Goal: Task Accomplishment & Management: Manage account settings

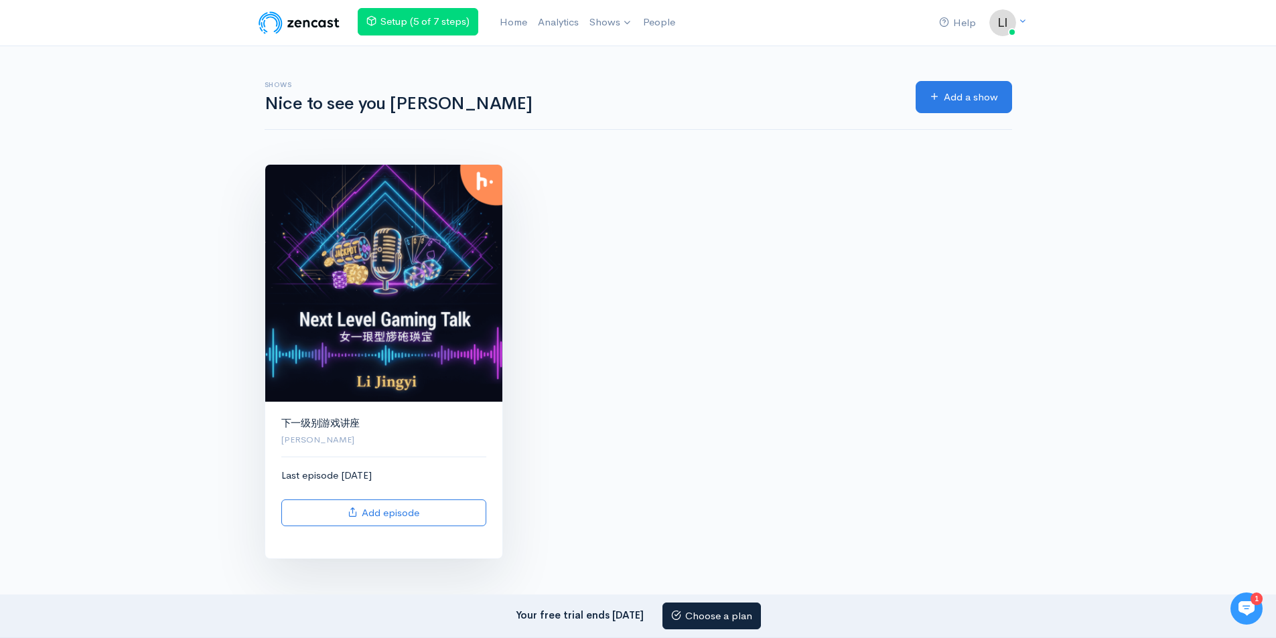
click at [348, 370] on img at bounding box center [383, 283] width 237 height 237
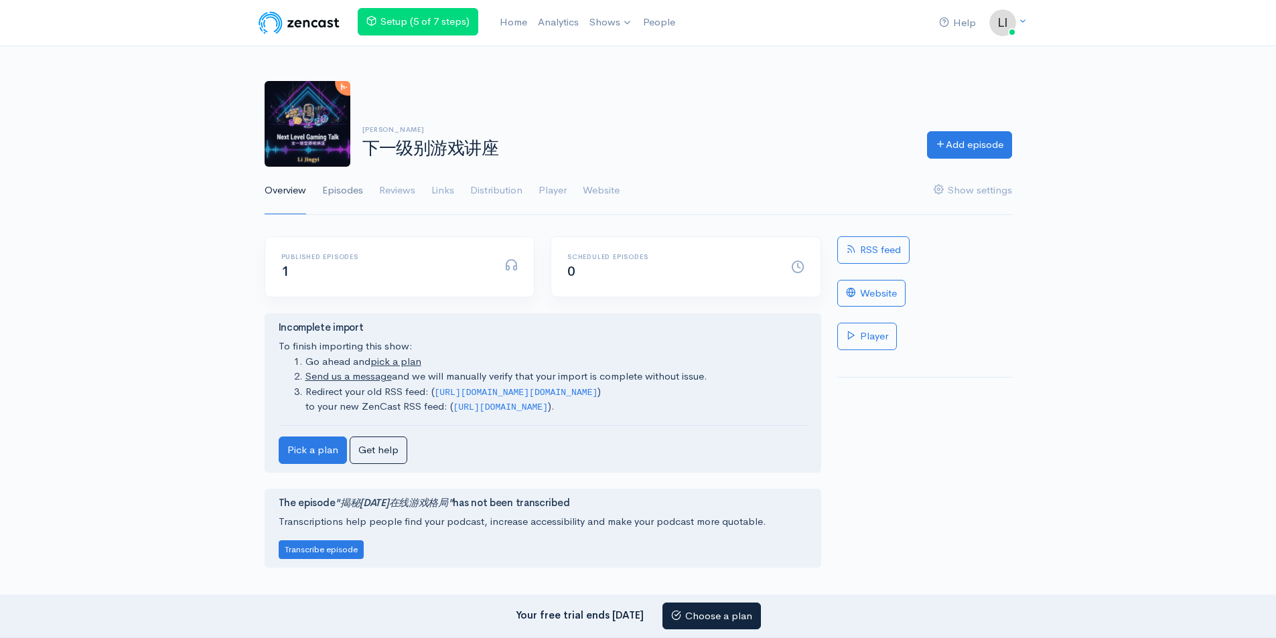
click at [347, 183] on link "Episodes" at bounding box center [342, 191] width 41 height 48
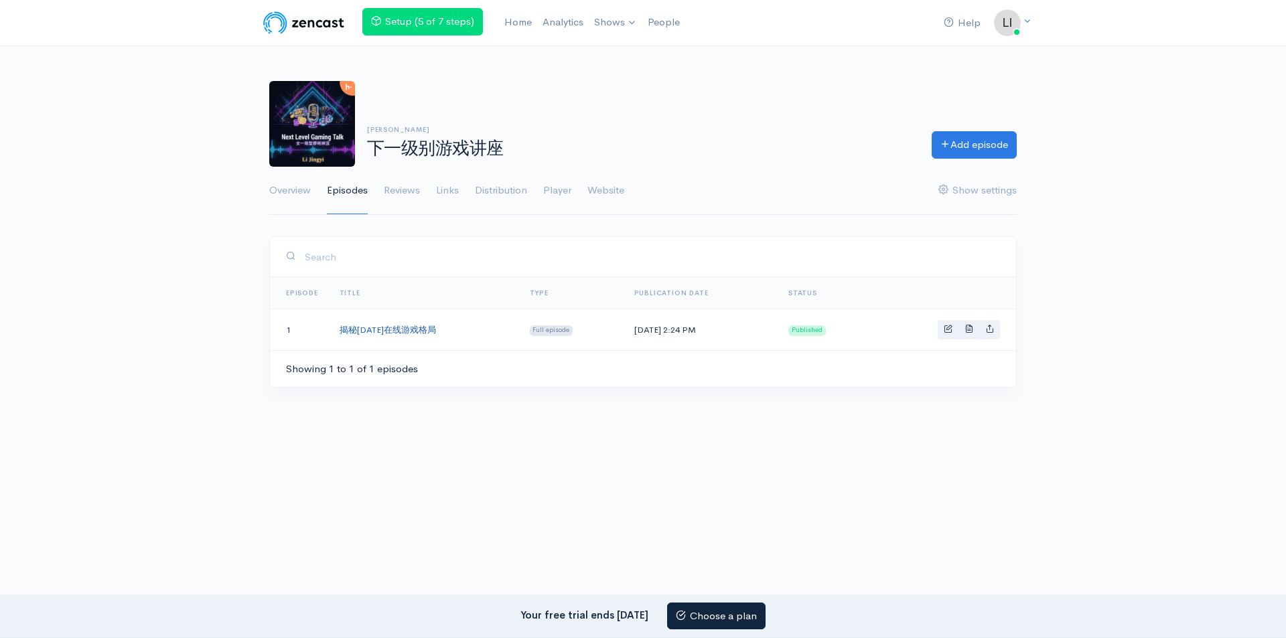
click at [417, 331] on link "揭秘[DATE]在线游戏格局" at bounding box center [388, 329] width 96 height 11
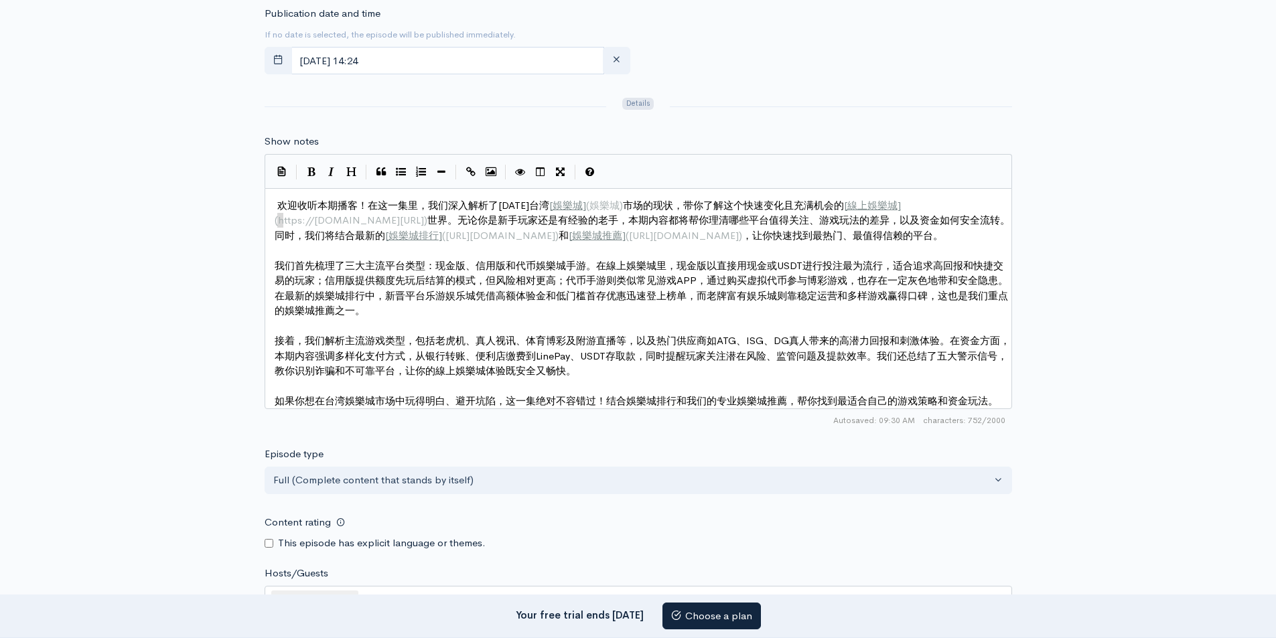
scroll to position [5, 0]
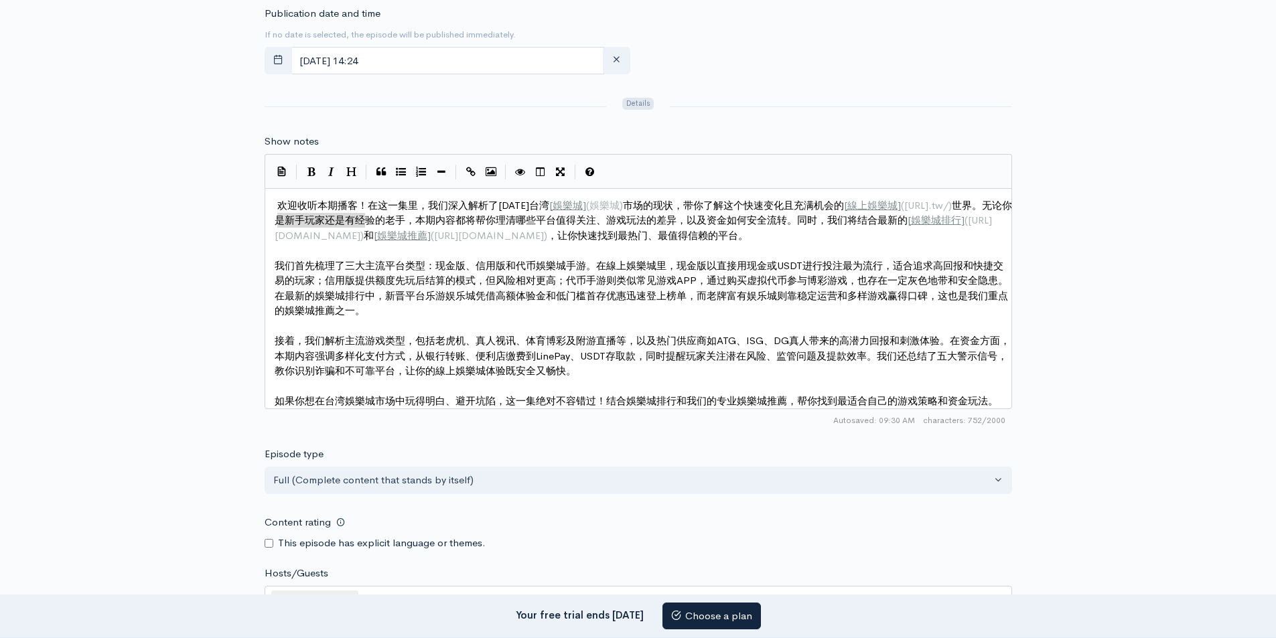
type textarea "[URL][DOMAIN_NAME]"
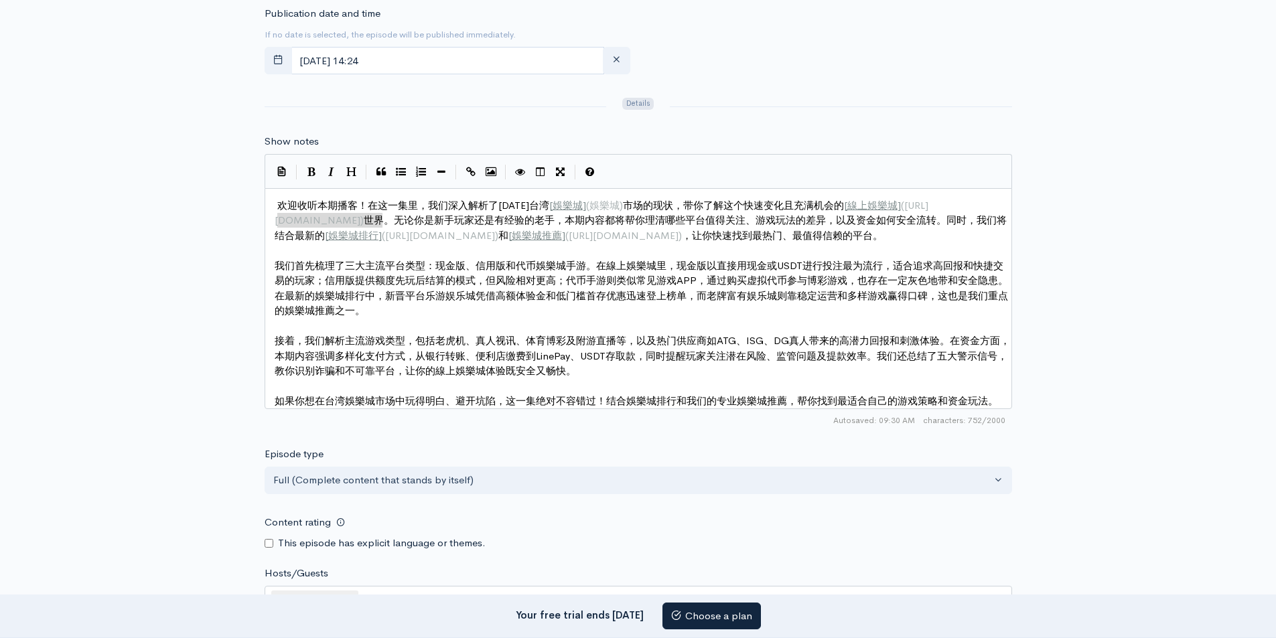
drag, startPoint x: 281, startPoint y: 218, endPoint x: 382, endPoint y: 218, distance: 100.5
click at [555, 319] on pre "​" at bounding box center [643, 326] width 743 height 15
type textarea "(娛"
drag, startPoint x: 588, startPoint y: 204, endPoint x: 596, endPoint y: 204, distance: 8.0
type textarea "娛樂城"
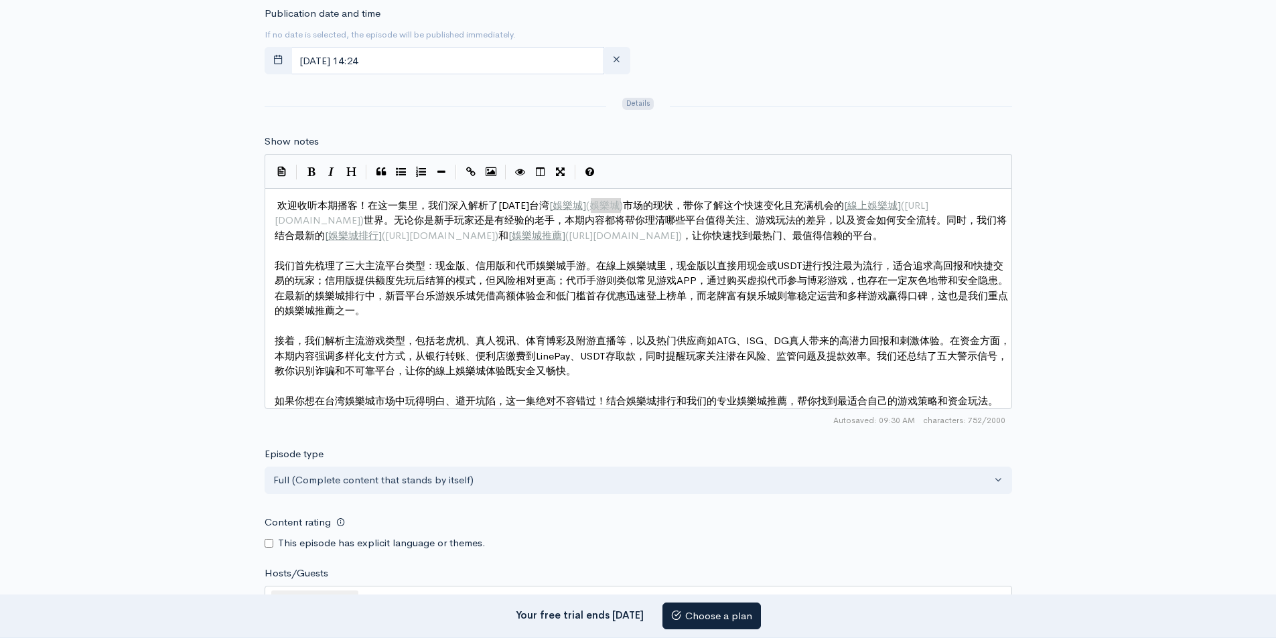
drag, startPoint x: 592, startPoint y: 203, endPoint x: 619, endPoint y: 203, distance: 26.8
paste textarea
click at [617, 338] on span "接着，我们解析主流游戏类型，包括老虎机、真人视讯、体育博彩及附游直播等，以及热门供应商如ATG、ISG、DG真人带来的高潜力回报和刺激体验。在资金方面，本期内…" at bounding box center [642, 355] width 735 height 43
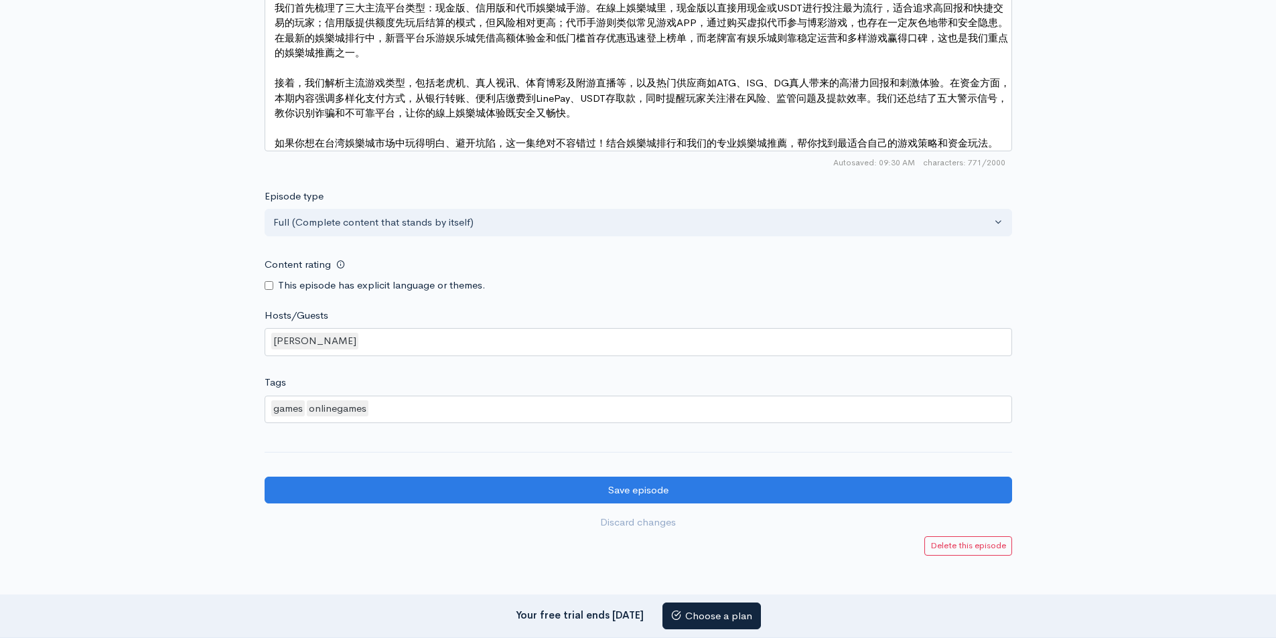
scroll to position [1029, 0]
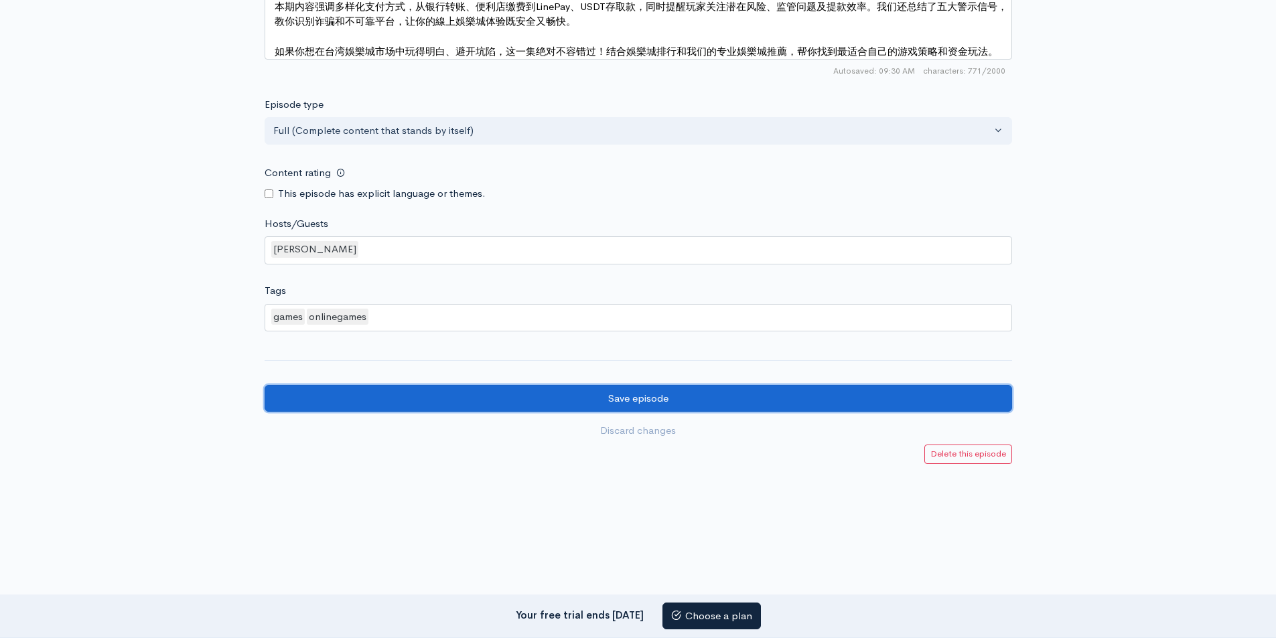
click at [662, 399] on input "Save episode" at bounding box center [638, 398] width 747 height 27
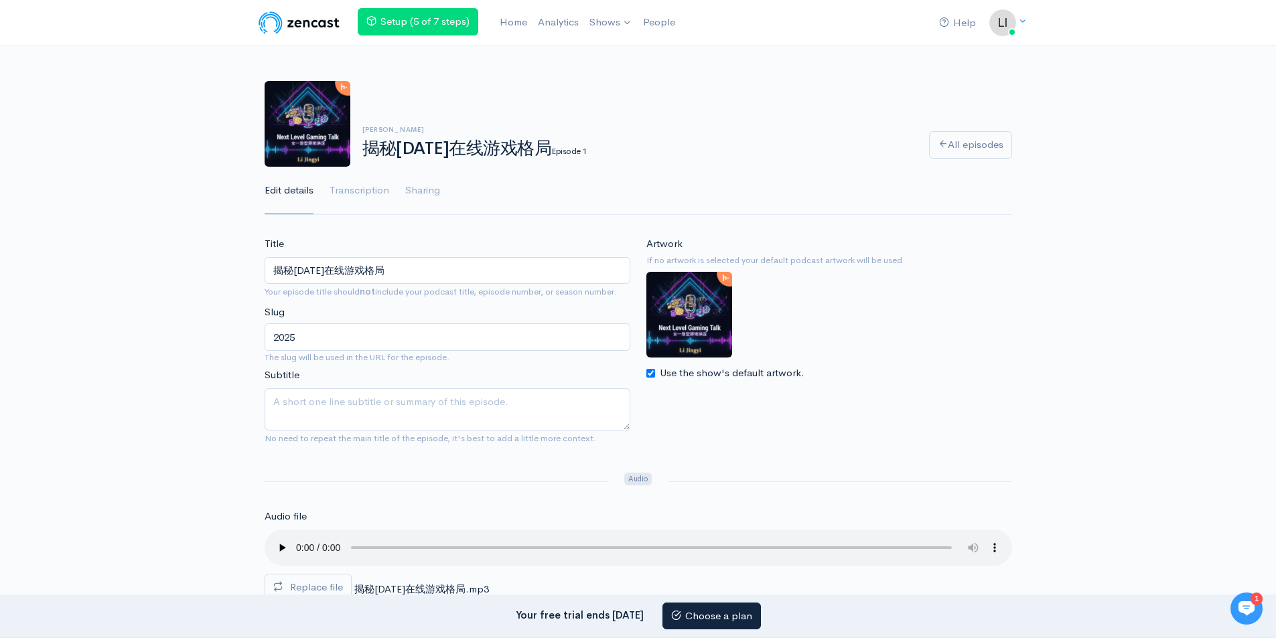
click at [299, 148] on img at bounding box center [308, 124] width 86 height 86
click at [703, 342] on img at bounding box center [689, 315] width 86 height 86
click at [703, 285] on img at bounding box center [689, 315] width 86 height 86
click at [711, 344] on img at bounding box center [689, 315] width 86 height 86
click at [181, 151] on div "Li Jingyi 揭秘2025年在线游戏格局 Episode 1 All episodes Edit details Transcription Shari…" at bounding box center [638, 140] width 1276 height 151
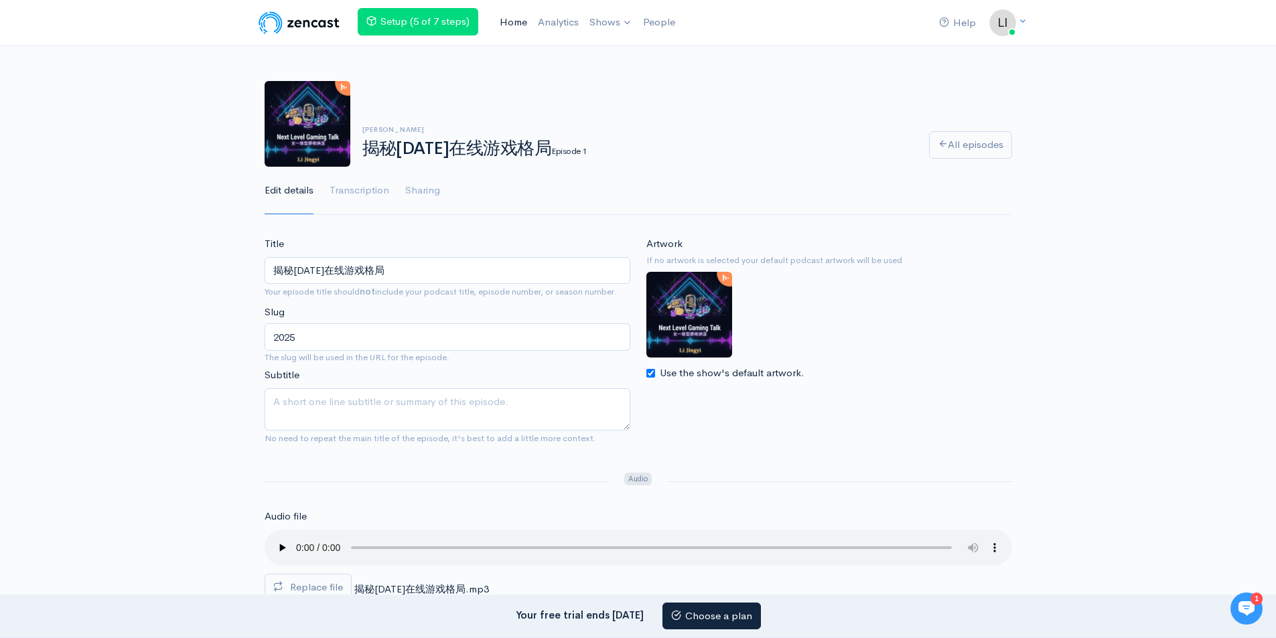
click at [514, 32] on link "Home" at bounding box center [513, 22] width 38 height 29
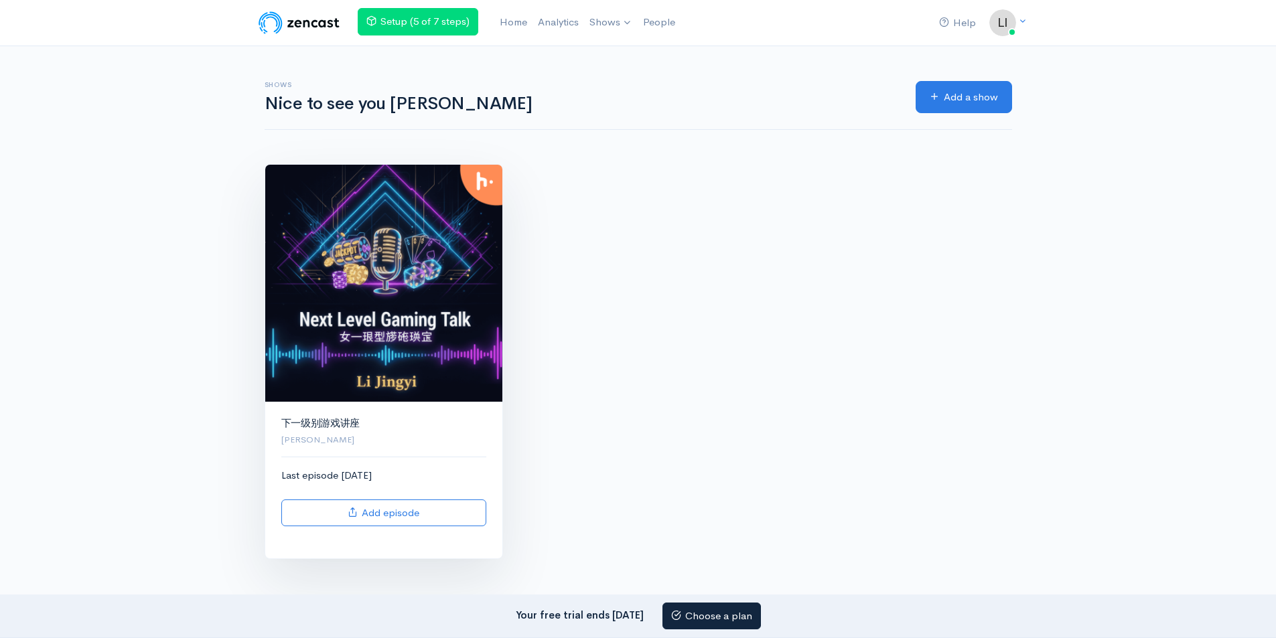
click at [397, 386] on img at bounding box center [383, 283] width 237 height 237
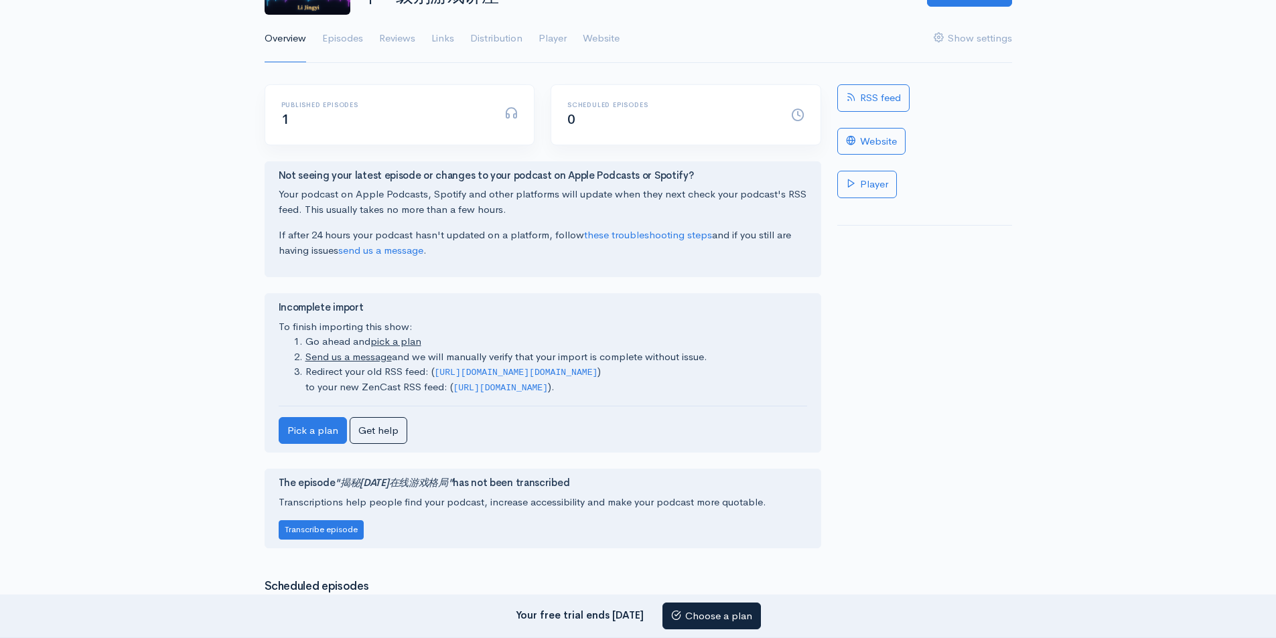
scroll to position [91, 0]
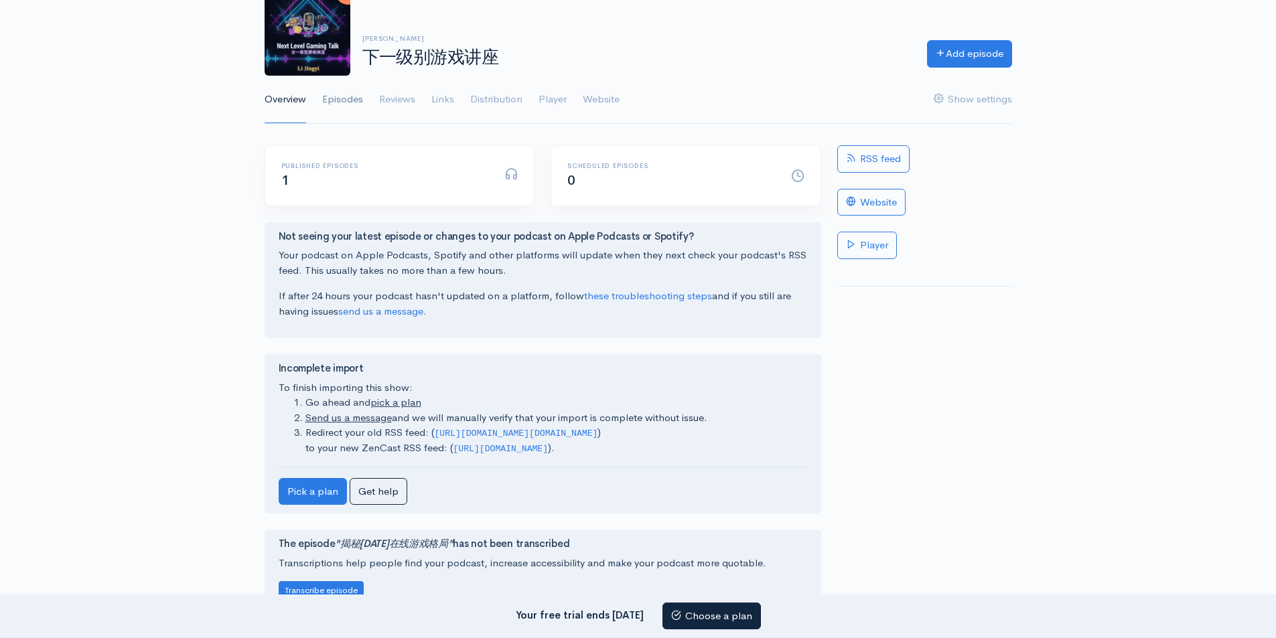
click at [346, 104] on link "Episodes" at bounding box center [342, 100] width 41 height 48
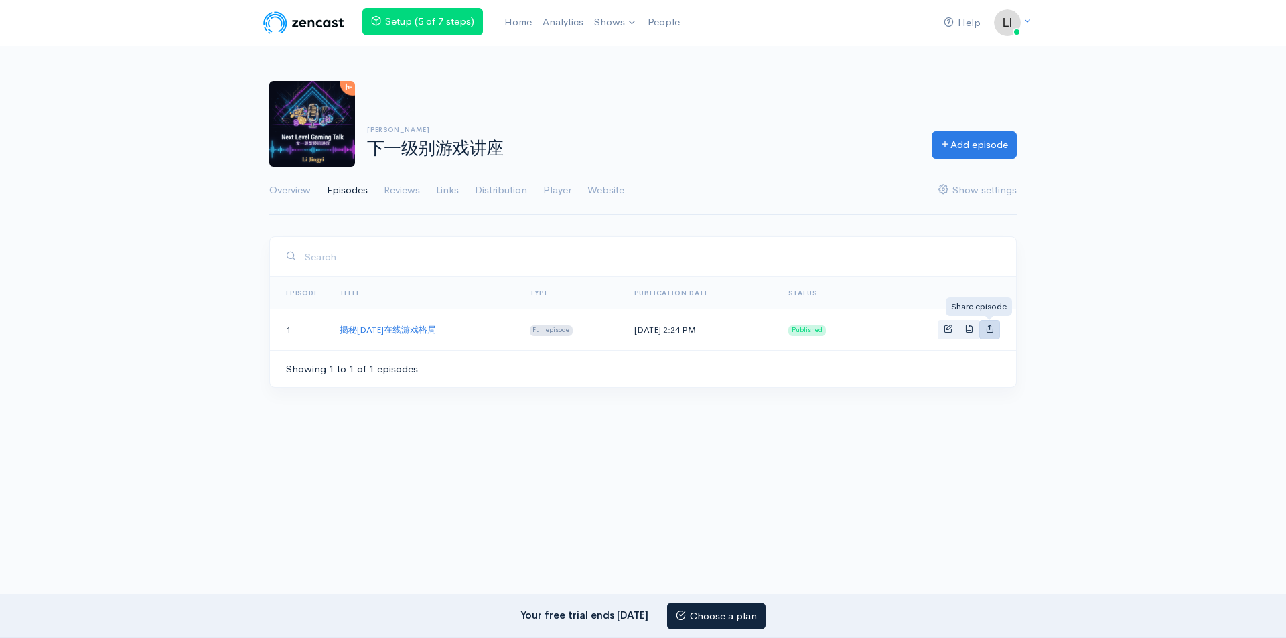
click at [987, 331] on icon "Basic example" at bounding box center [989, 328] width 9 height 9
type input "https://-4523428.zencast.website/episodes/2025"
type input "https://media.zencast.fm/-4523428/a30a76c2-603a-4020-a9e8-e8f3efa30d2f.mp3"
type input "<iframe src='https://share.zencast.fm/embed/episode/a30a76c2-603a-4020-a9e8-e8f…"
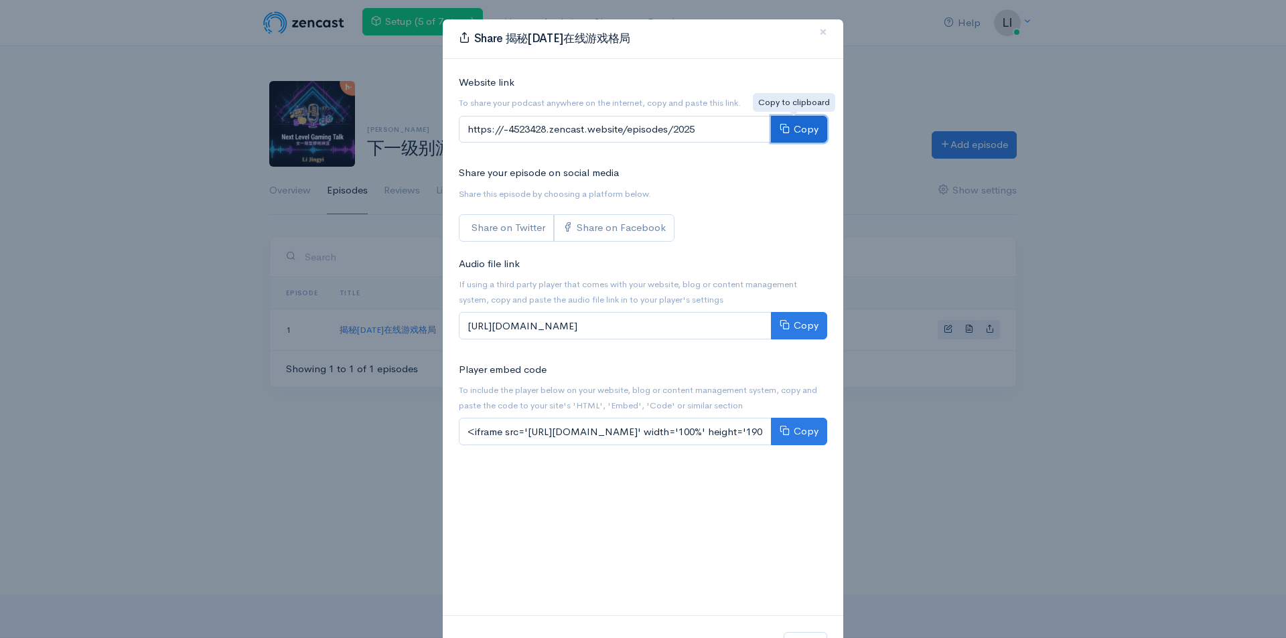
click at [797, 126] on button "Copy" at bounding box center [799, 129] width 56 height 27
click at [376, 231] on div "Share 揭秘2025年在线游戏格局 × Website link To share your podcast anywhere on the intern…" at bounding box center [643, 319] width 1286 height 638
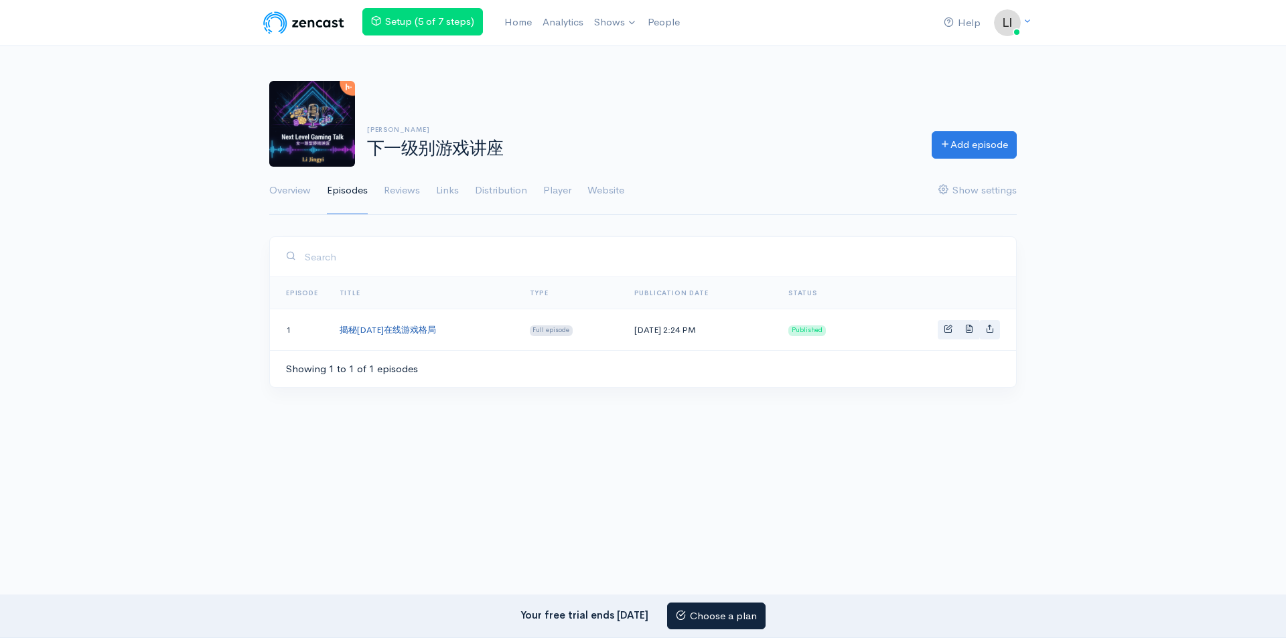
click at [419, 324] on link "揭秘[DATE]在线游戏格局" at bounding box center [388, 329] width 96 height 11
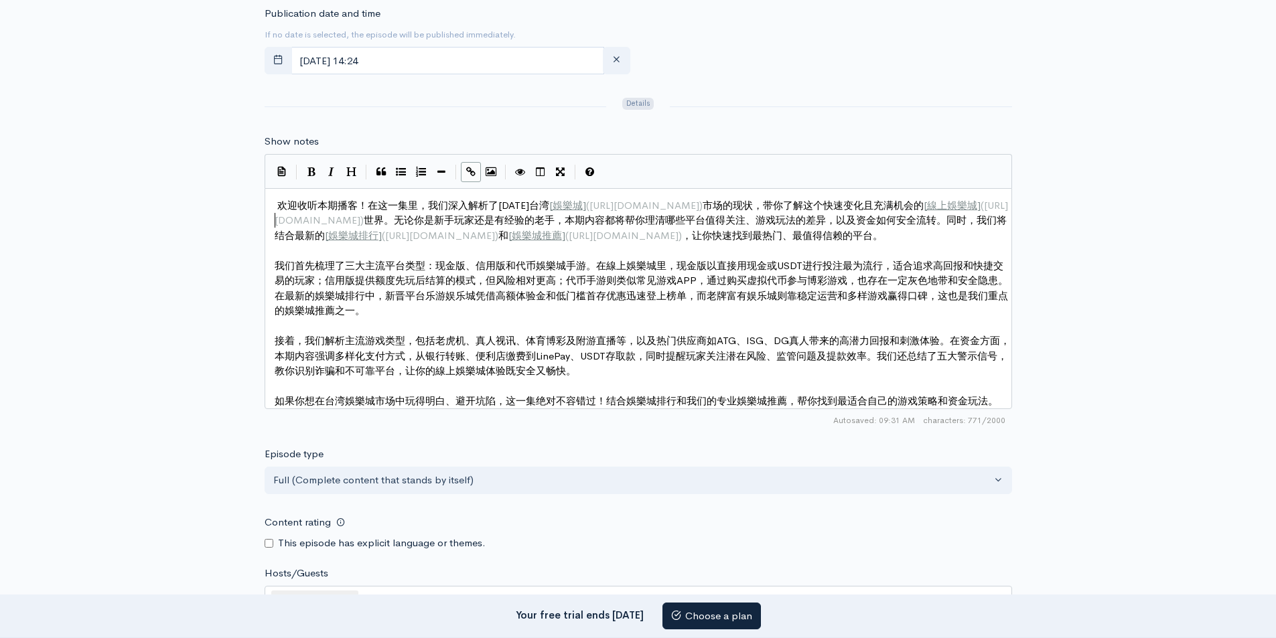
scroll to position [5, 0]
click at [980, 212] on span "(" at bounding box center [981, 205] width 3 height 13
type textarea "[URL][DOMAIN_NAME]"
drag, startPoint x: 279, startPoint y: 219, endPoint x: 381, endPoint y: 214, distance: 102.6
type textarea "(https://bestcasino.tw/)"
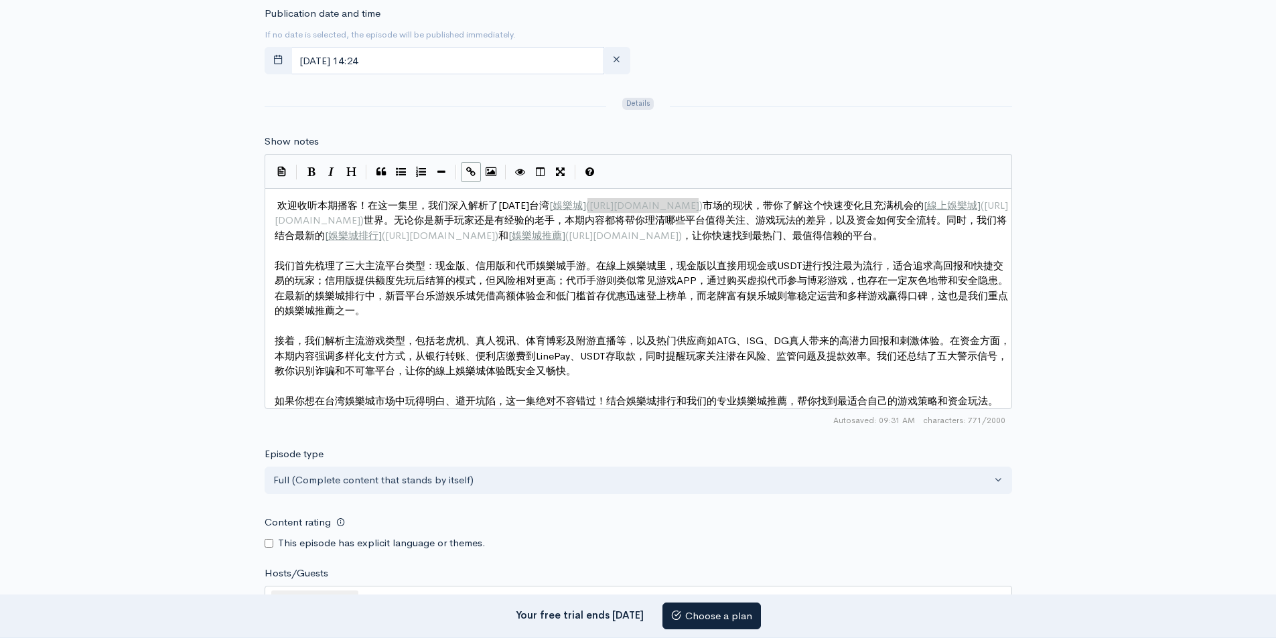
drag, startPoint x: 587, startPoint y: 207, endPoint x: 698, endPoint y: 205, distance: 110.5
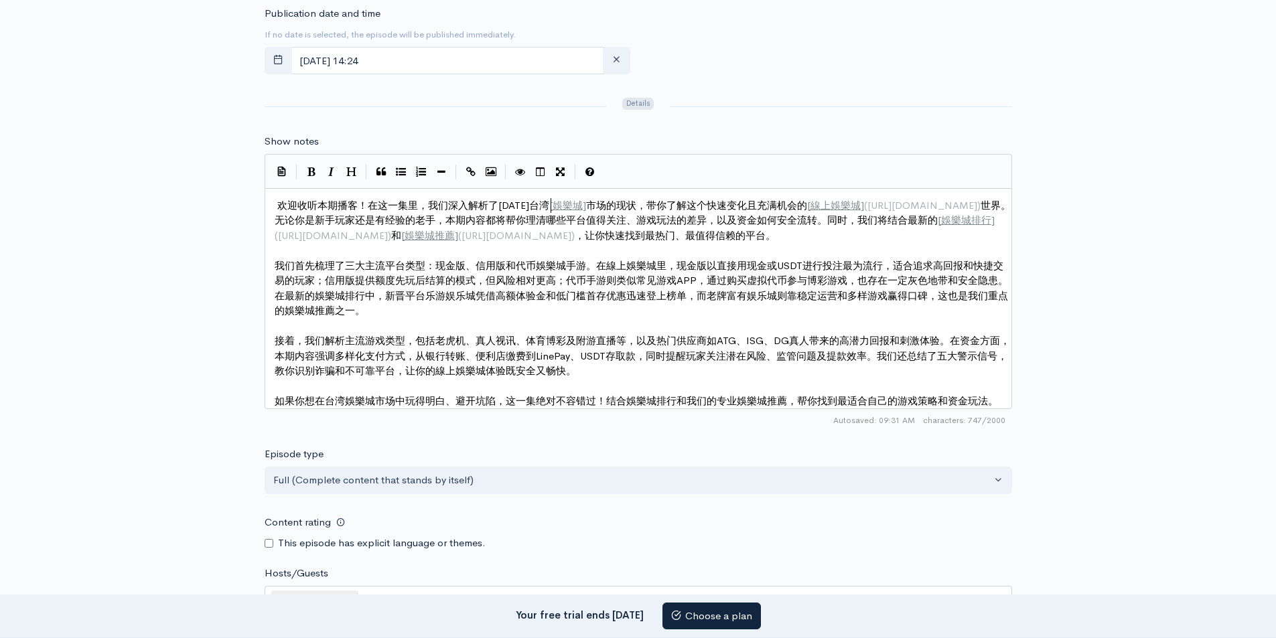
click at [552, 205] on span "[" at bounding box center [550, 205] width 3 height 13
click at [553, 205] on span "[" at bounding box center [550, 205] width 3 height 13
click at [584, 208] on span "️ 欢迎收听本期播客！在这一集里，我们深入解析了2025年台湾娛樂城]市场的现状，带你了解这个快速变化且充满机会的 [ 線上娛樂城 ] ( https://b…" at bounding box center [641, 220] width 733 height 43
type textarea "娛樂城"
drag, startPoint x: 552, startPoint y: 203, endPoint x: 579, endPoint y: 206, distance: 27.7
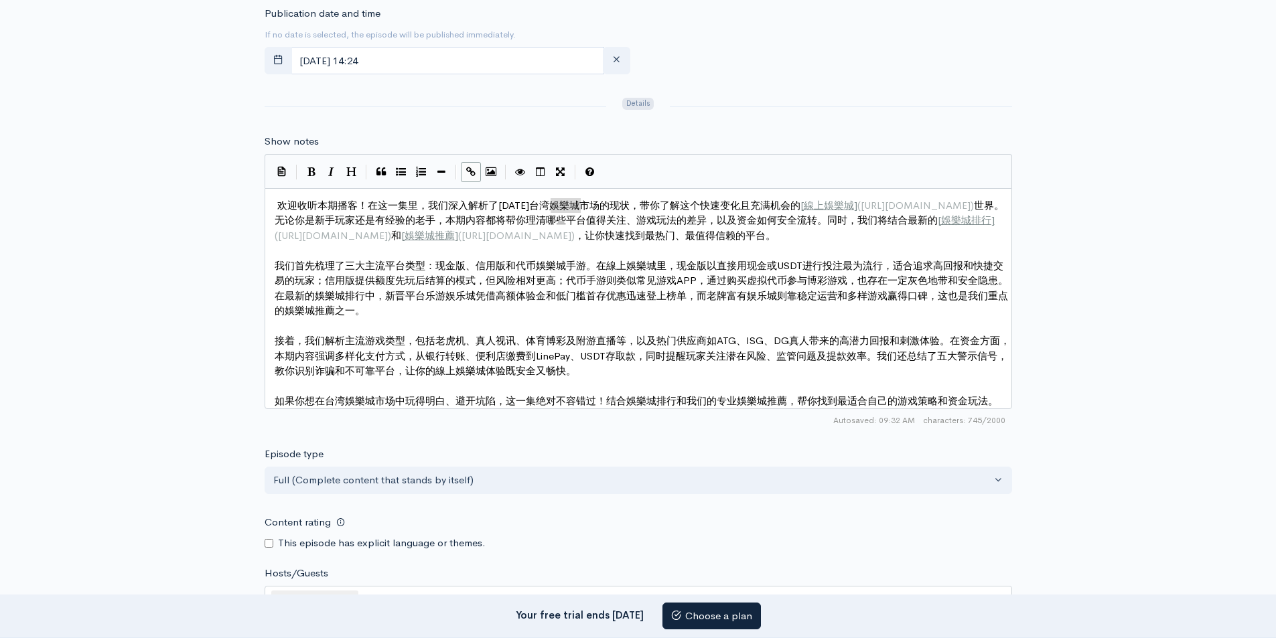
click at [471, 172] on icon "Create Link" at bounding box center [470, 172] width 9 height 10
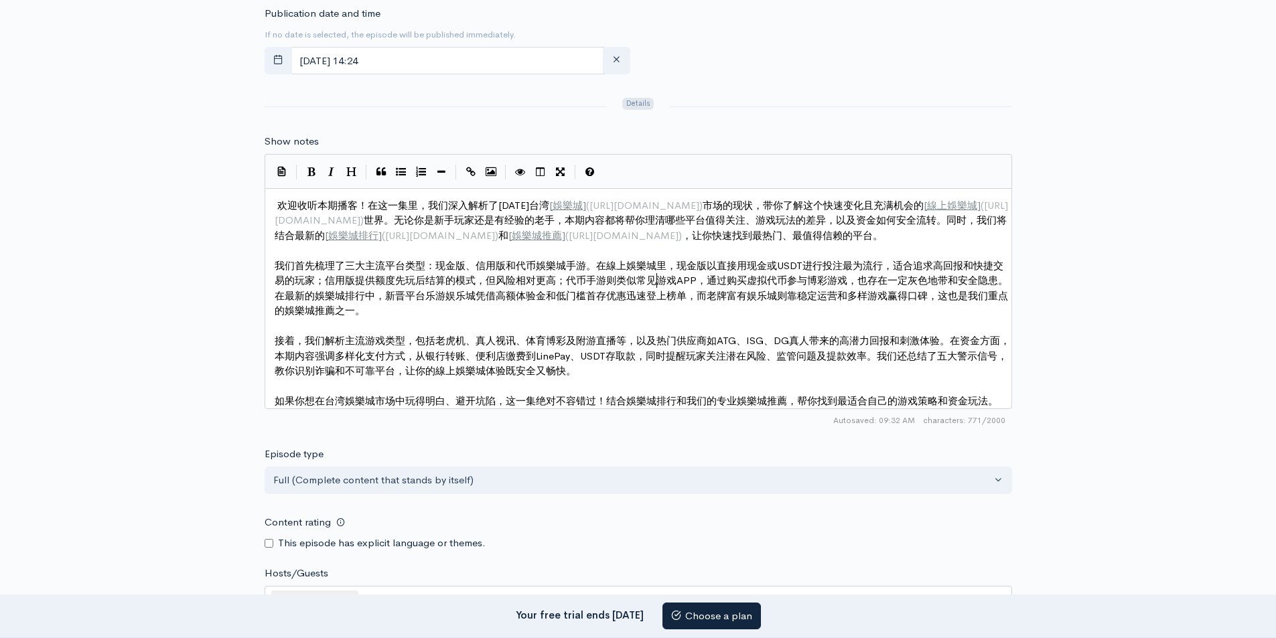
click at [654, 285] on span "我们首先梳理了三大主流平台类型：现金版、信用版和代币娛樂城手游。在線上娛樂城里，现金版以直接用现金或USDT进行投注最为流行，适合追求高回报和快捷交易的玩家；…" at bounding box center [641, 288] width 733 height 58
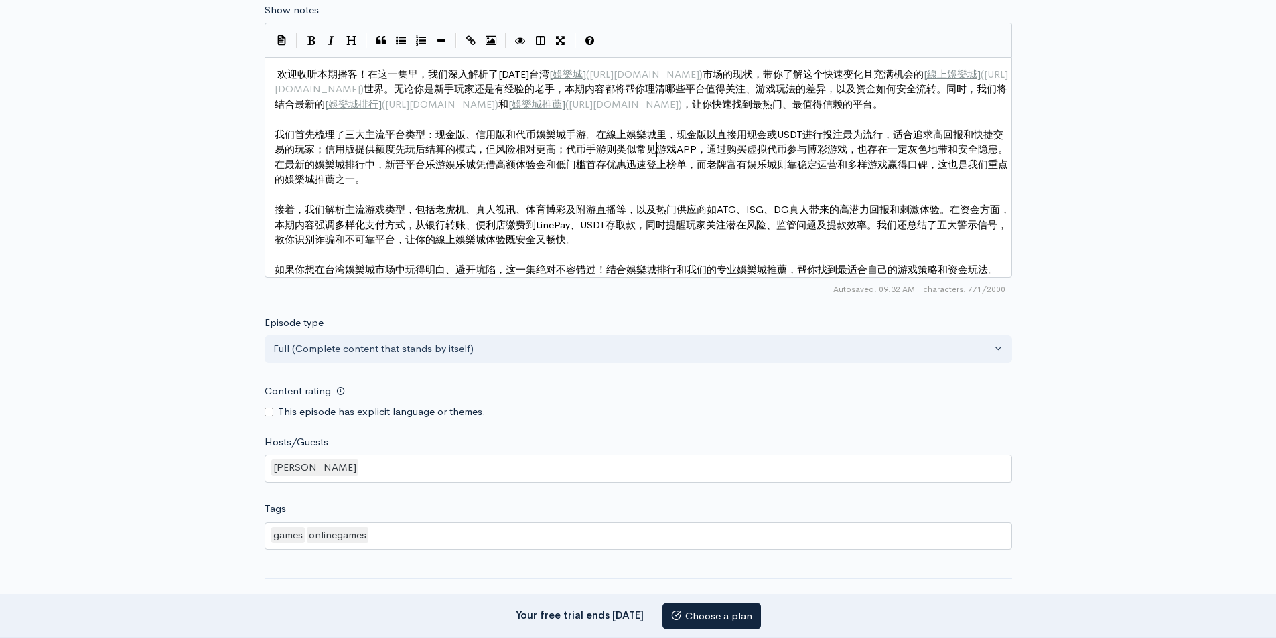
scroll to position [1029, 0]
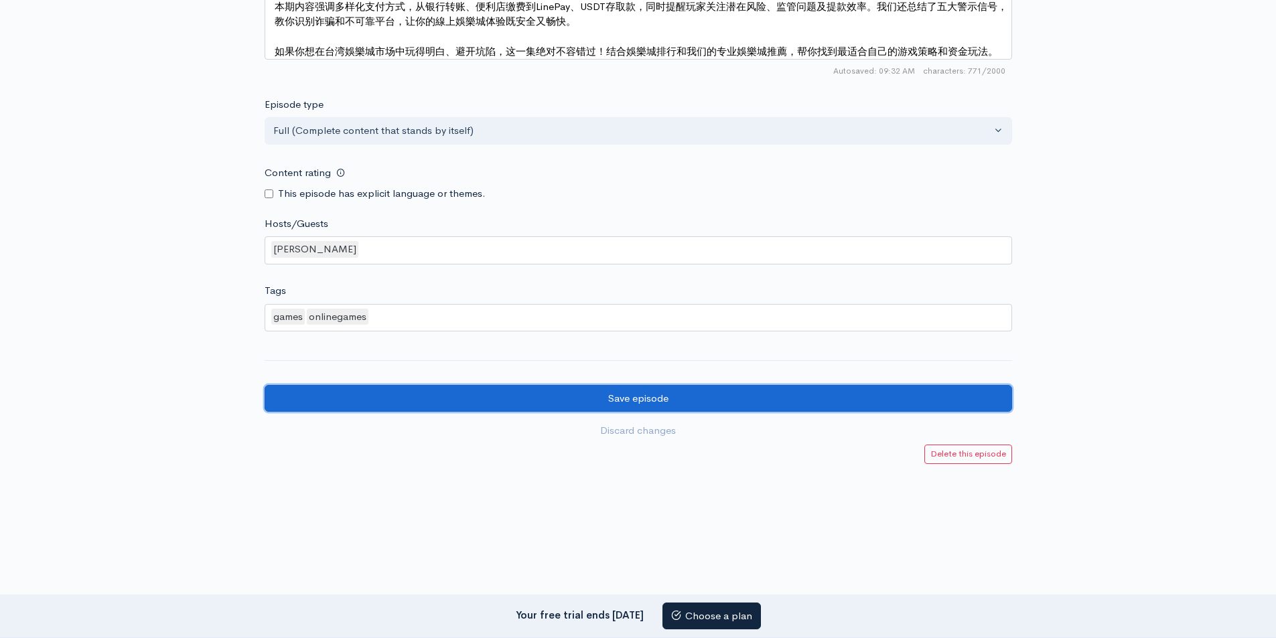
click at [643, 392] on input "Save episode" at bounding box center [638, 398] width 747 height 27
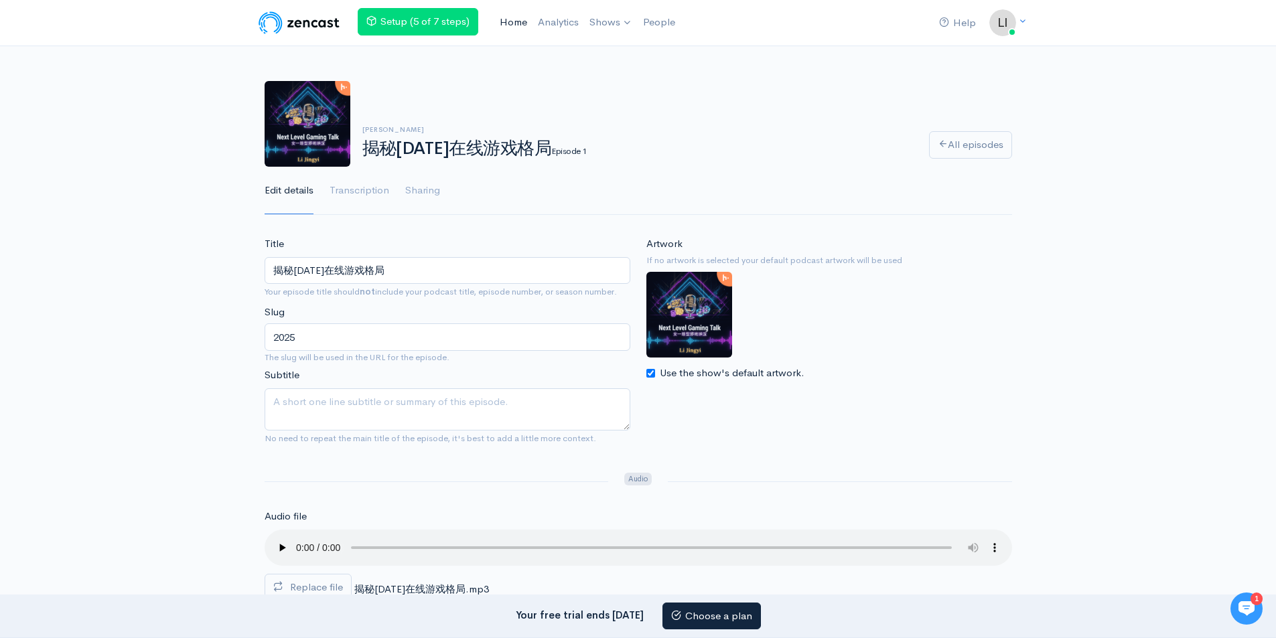
click at [514, 29] on link "Home" at bounding box center [513, 22] width 38 height 29
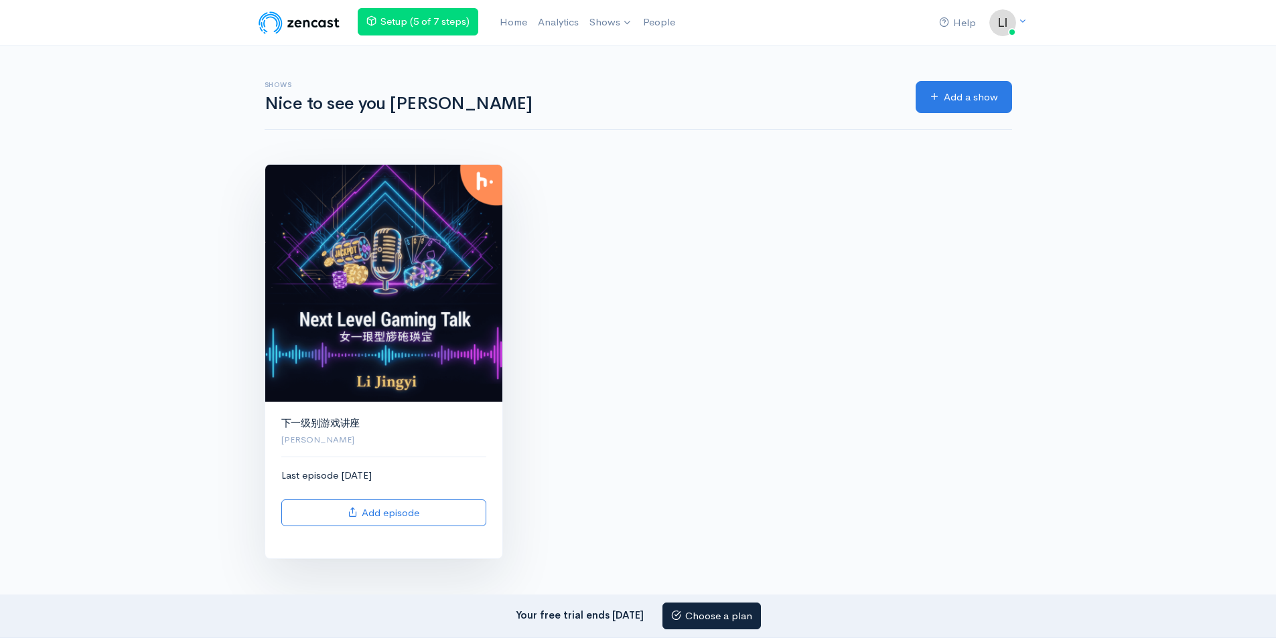
click at [437, 259] on img at bounding box center [383, 283] width 237 height 237
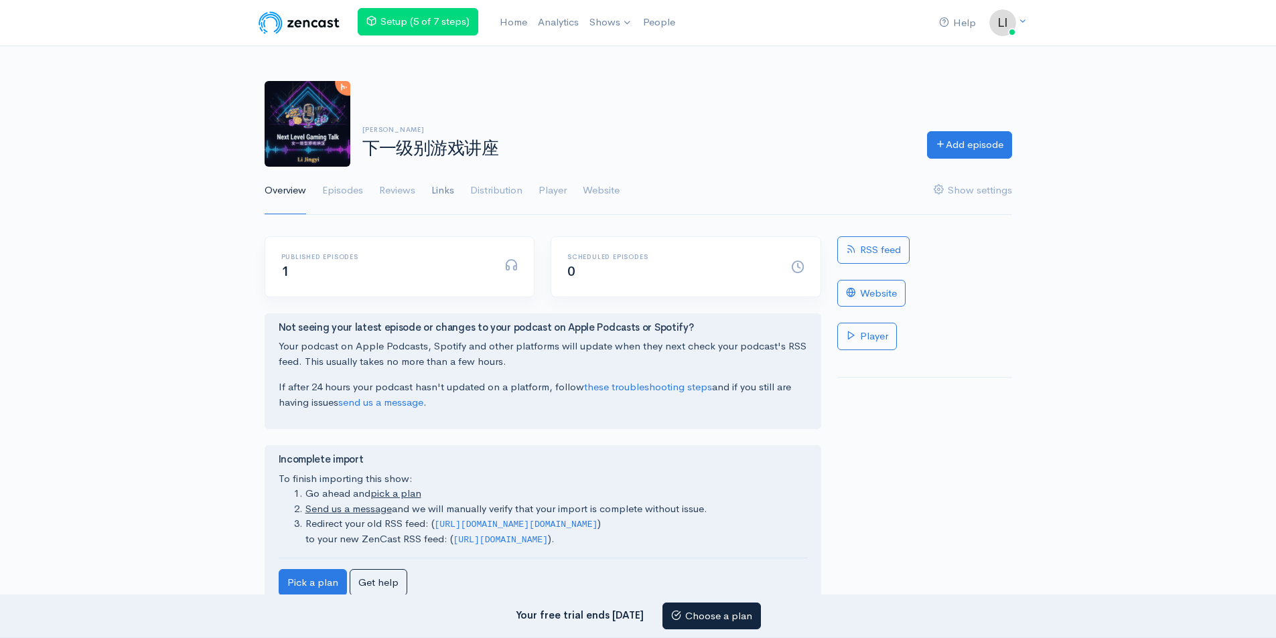
click at [449, 191] on link "Links" at bounding box center [442, 191] width 23 height 48
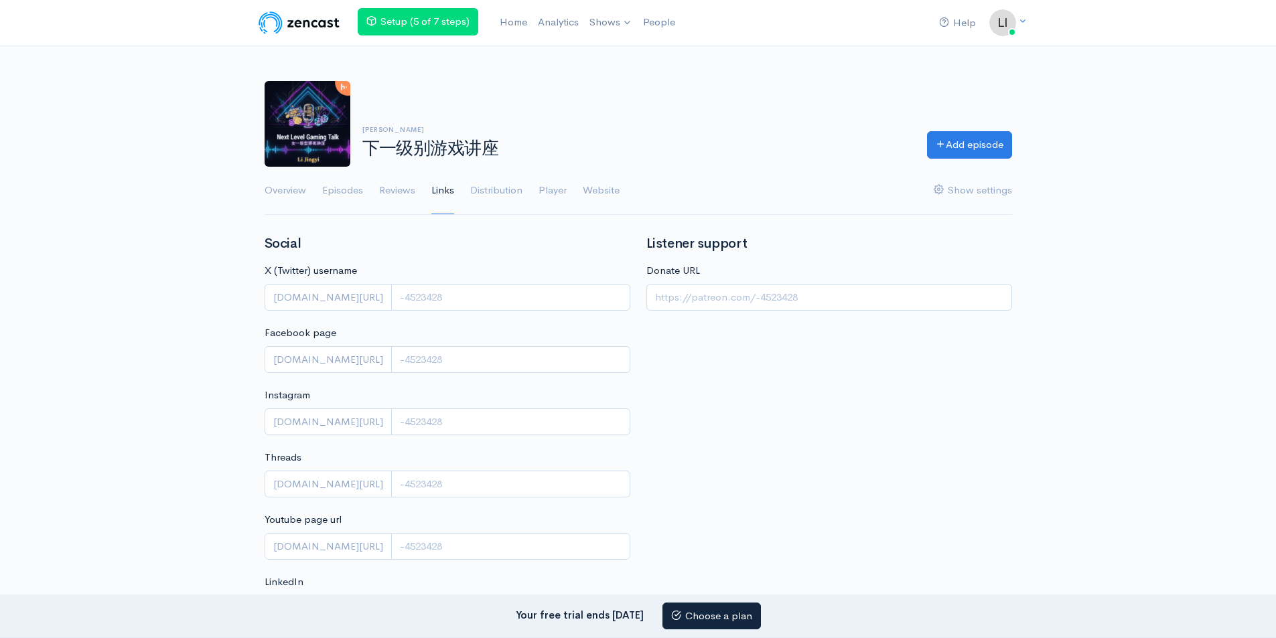
click at [364, 203] on ul "Overview Episodes Reviews Links Distribution Player Website Show settings" at bounding box center [638, 191] width 747 height 48
click at [358, 199] on link "Episodes" at bounding box center [342, 191] width 41 height 48
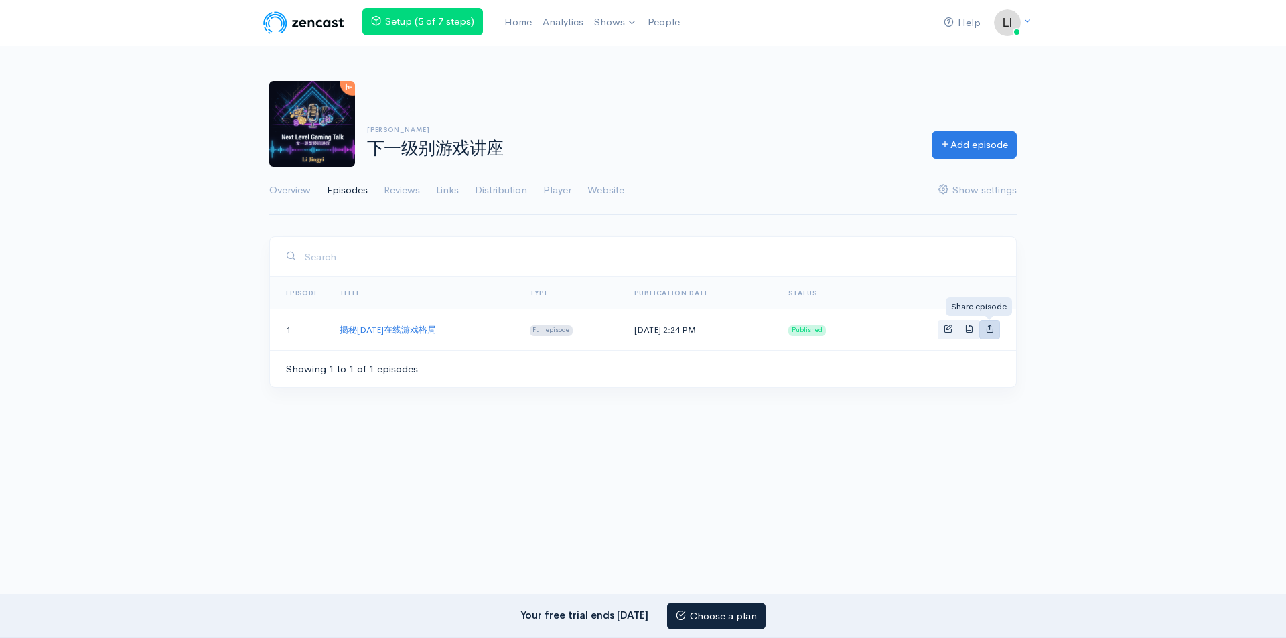
click at [986, 334] on link "Basic example" at bounding box center [989, 329] width 21 height 19
type input "https://-4523428.zencast.website/episodes/2025"
type input "https://media.zencast.fm/-4523428/a30a76c2-603a-4020-a9e8-e8f3efa30d2f.mp3"
type input "<iframe src='https://share.zencast.fm/embed/episode/a30a76c2-603a-4020-a9e8-e8f…"
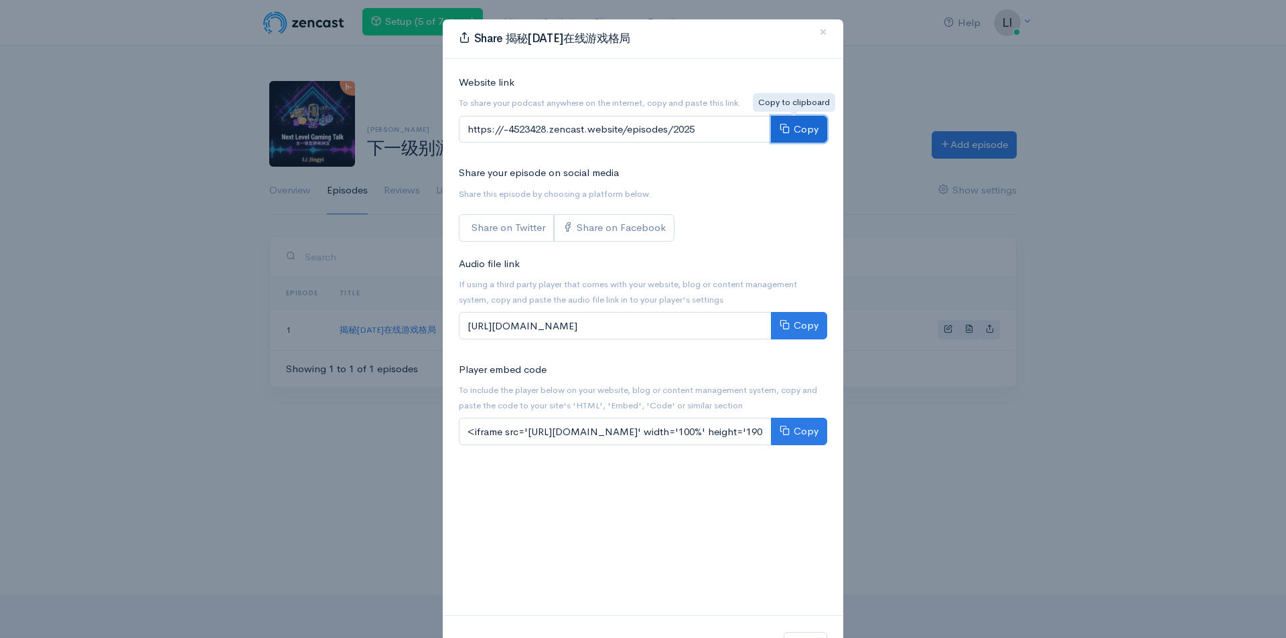
click at [790, 117] on button "Copy" at bounding box center [799, 129] width 56 height 27
click at [826, 131] on div "Website link To share your podcast anywhere on the internet, copy and paste thi…" at bounding box center [643, 113] width 384 height 76
drag, startPoint x: 816, startPoint y: 129, endPoint x: 788, endPoint y: 128, distance: 28.1
click at [815, 129] on button "Copy" at bounding box center [799, 129] width 56 height 27
click at [788, 128] on button "Copy" at bounding box center [799, 129] width 56 height 27
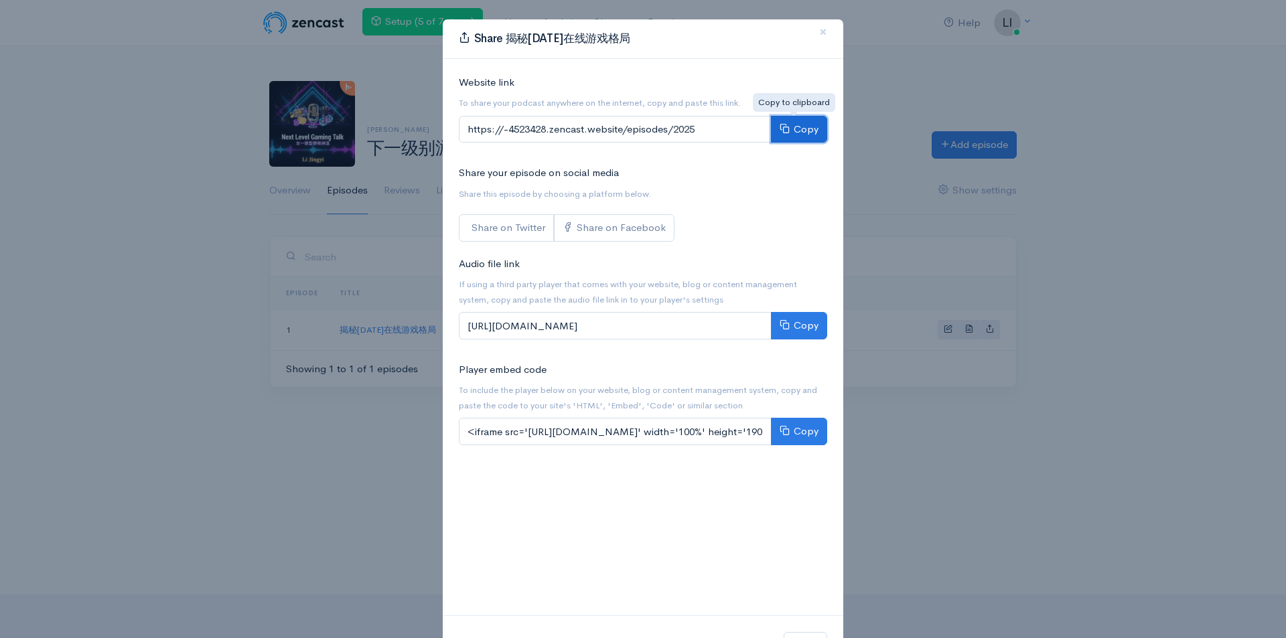
click at [788, 128] on button "Copy" at bounding box center [799, 129] width 56 height 27
click at [788, 127] on button "Copy" at bounding box center [799, 129] width 56 height 27
click at [751, 198] on span "Share this episode by choosing a platform below." at bounding box center [643, 193] width 368 height 15
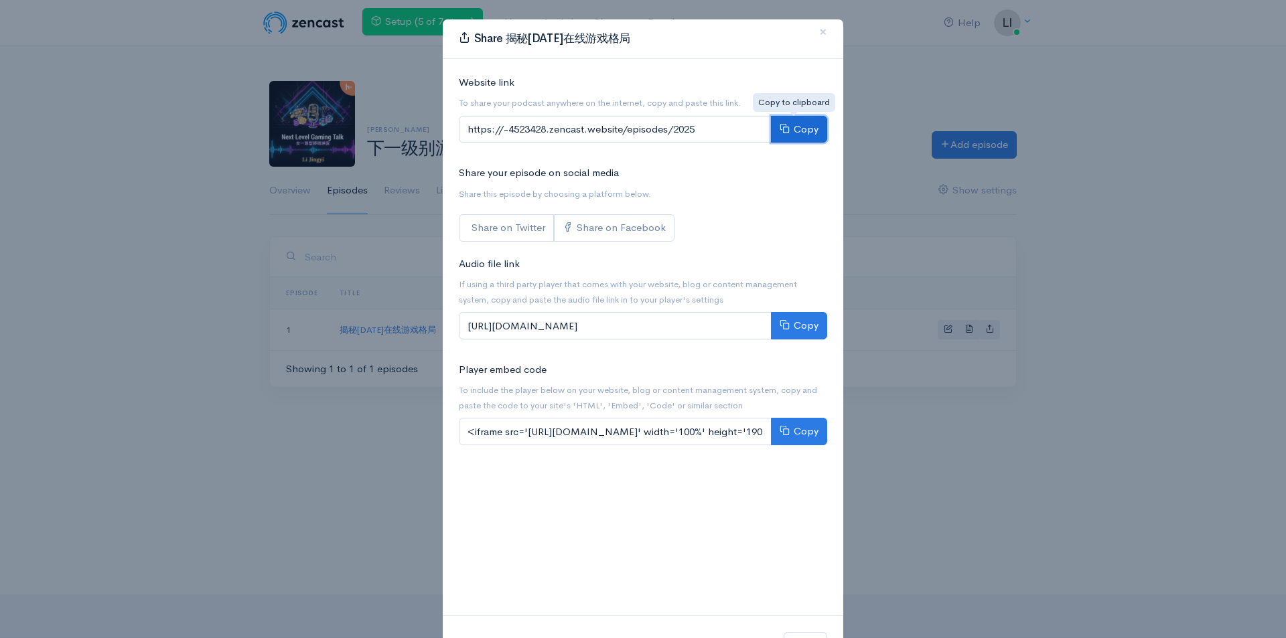
click at [804, 132] on button "Copy" at bounding box center [799, 129] width 56 height 27
click at [782, 129] on icon at bounding box center [785, 128] width 10 height 10
click at [780, 131] on icon at bounding box center [785, 128] width 10 height 10
click at [857, 197] on div "Share 揭秘2025年在线游戏格局 × Website link To share your podcast anywhere on the intern…" at bounding box center [643, 319] width 1286 height 638
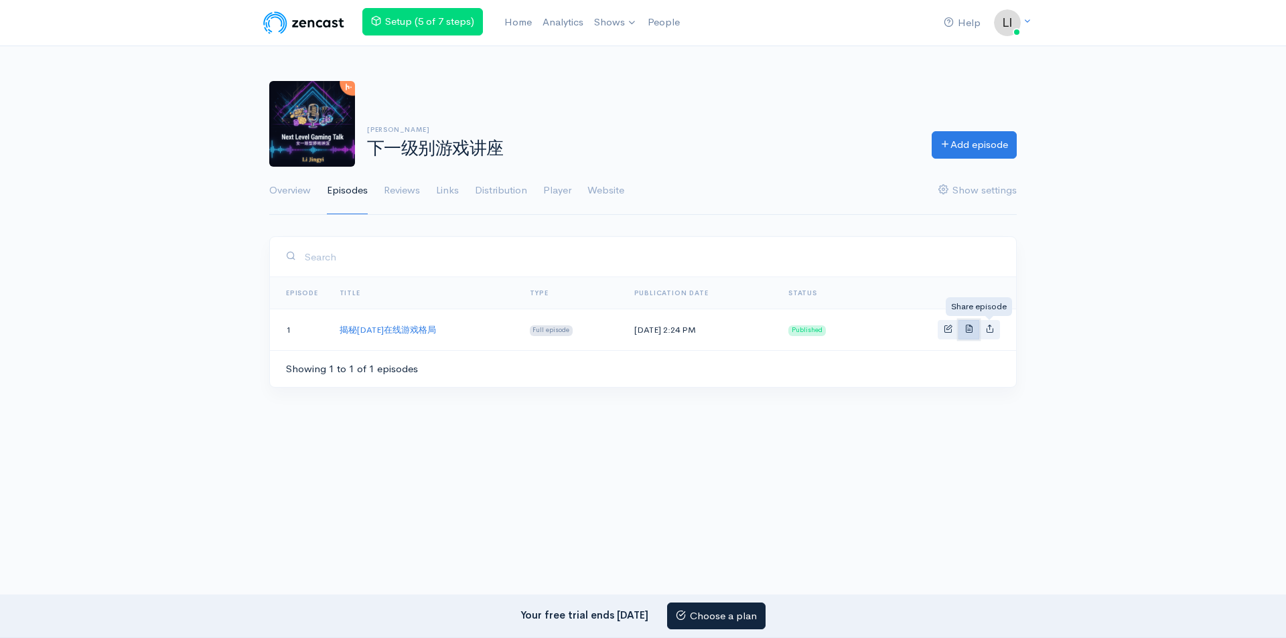
click at [973, 334] on link "Basic example" at bounding box center [968, 329] width 21 height 19
click at [986, 326] on icon "Basic example" at bounding box center [989, 328] width 9 height 9
type input "https://-4523428.zencast.website/episodes/2025"
type input "https://media.zencast.fm/-4523428/a30a76c2-603a-4020-a9e8-e8f3efa30d2f.mp3"
type input "<iframe src='https://share.zencast.fm/embed/episode/a30a76c2-603a-4020-a9e8-e8f…"
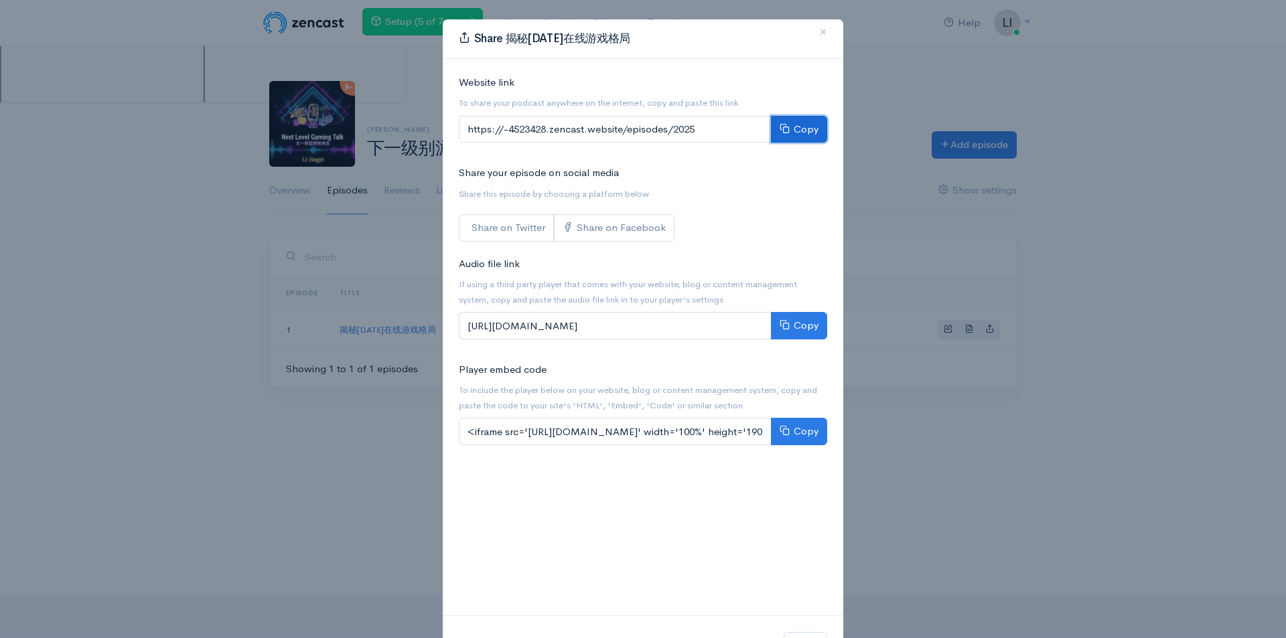
click at [792, 134] on button "Copy" at bounding box center [799, 129] width 56 height 27
click at [151, 202] on div "Share 揭秘2025年在线游戏格局 × Website link To share your podcast anywhere on the intern…" at bounding box center [643, 319] width 1286 height 638
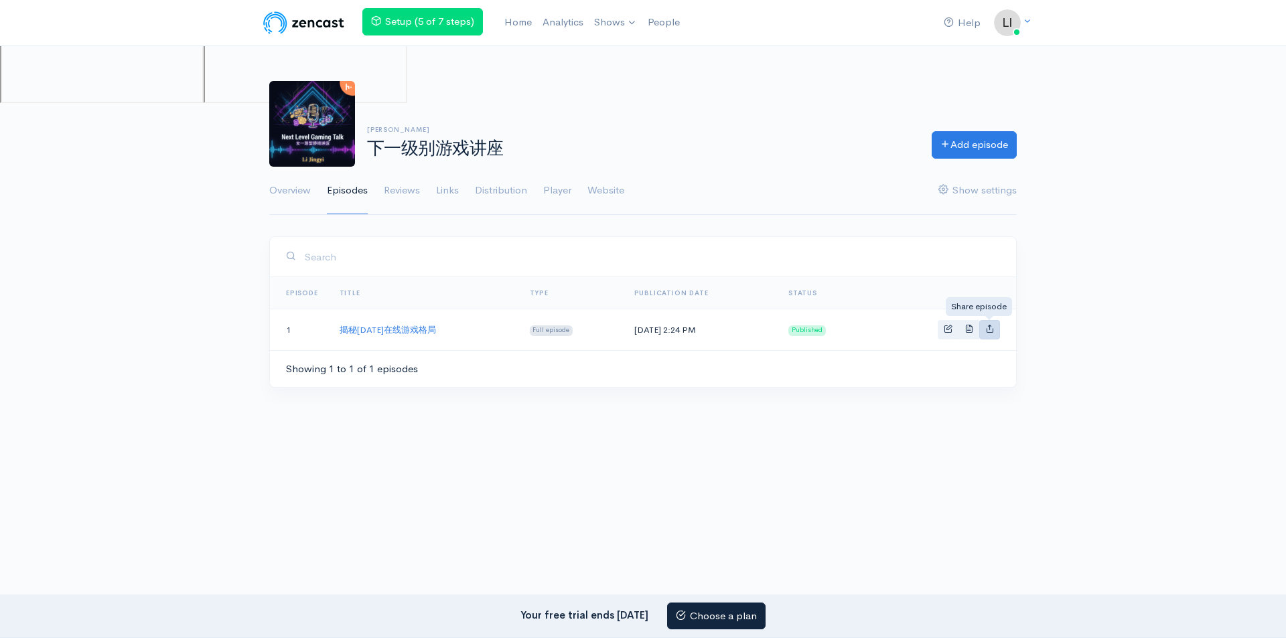
click at [990, 325] on icon "Basic example" at bounding box center [989, 328] width 9 height 9
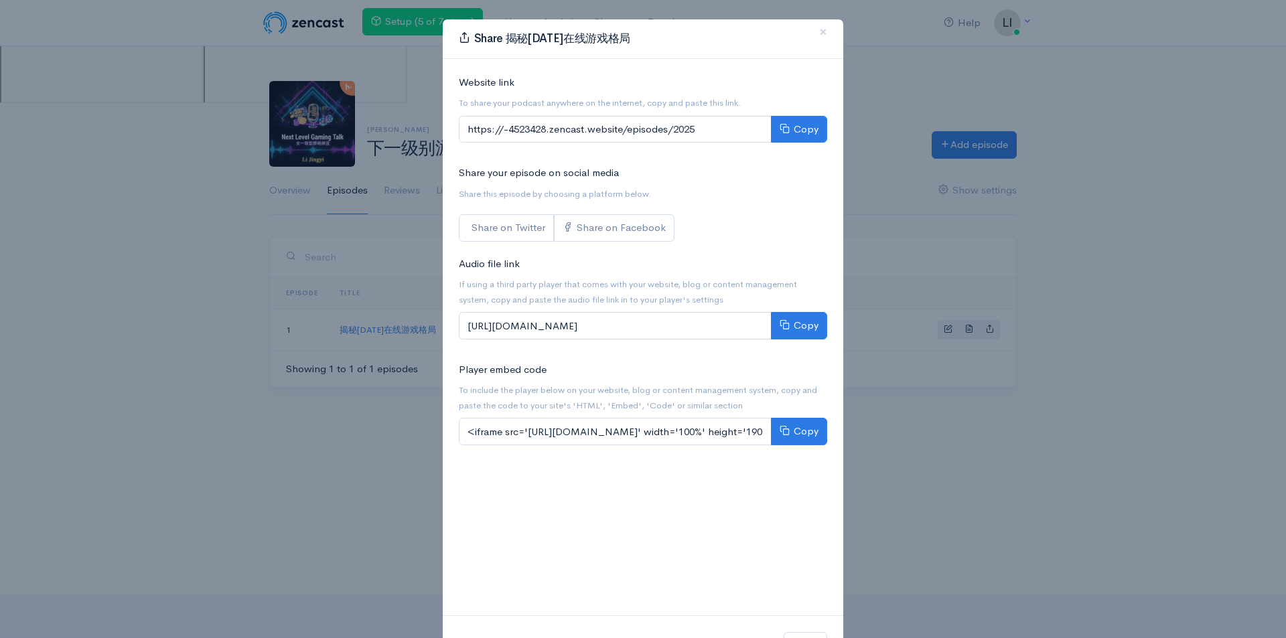
click at [980, 387] on div "Share 揭秘2025年在线游戏格局 × Website link To share your podcast anywhere on the intern…" at bounding box center [643, 319] width 1286 height 638
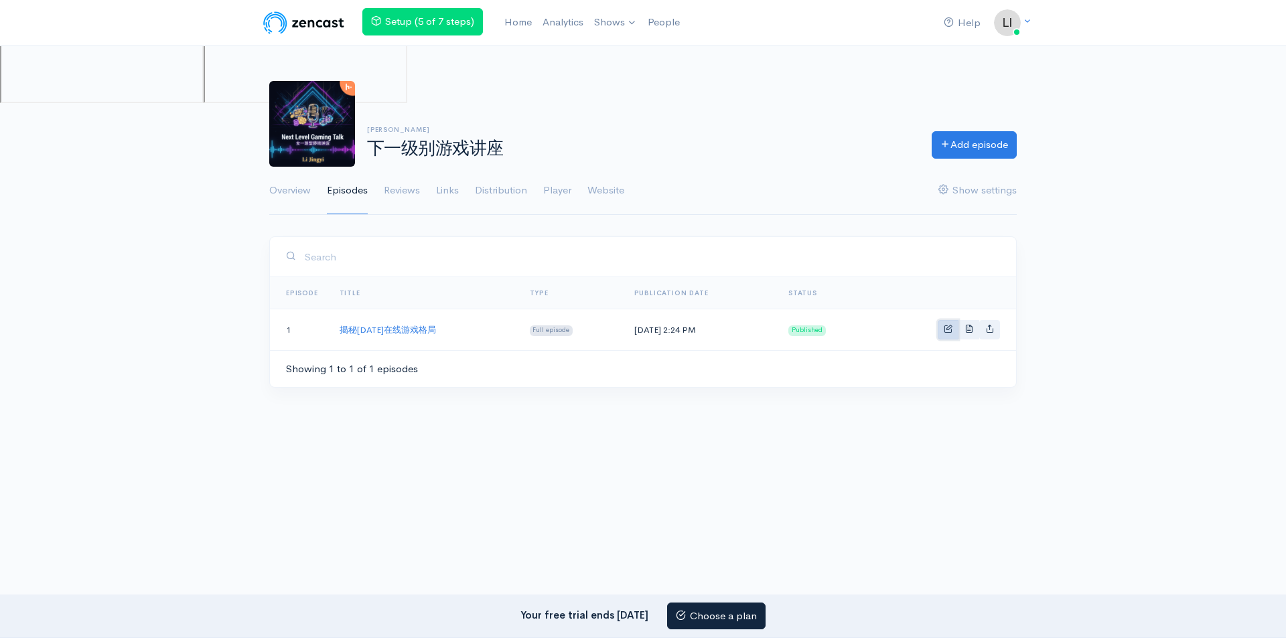
click at [952, 330] on span "Basic example" at bounding box center [948, 328] width 9 height 9
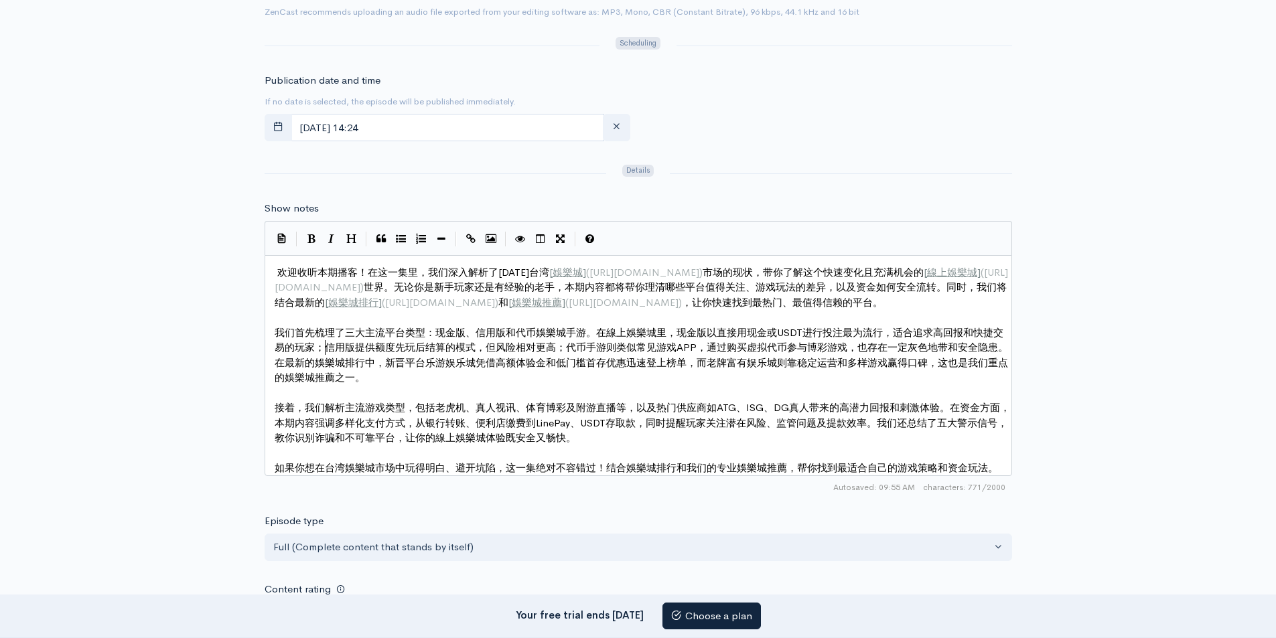
scroll to position [5, 0]
click at [322, 347] on span "我们首先梳理了三大主流平台类型：现金版、信用版和代币娛樂城手游。在線上娛樂城里，现金版以直接用现金或USDT进行投注最为流行，适合追求高回报和快捷交易的玩家；…" at bounding box center [641, 355] width 733 height 58
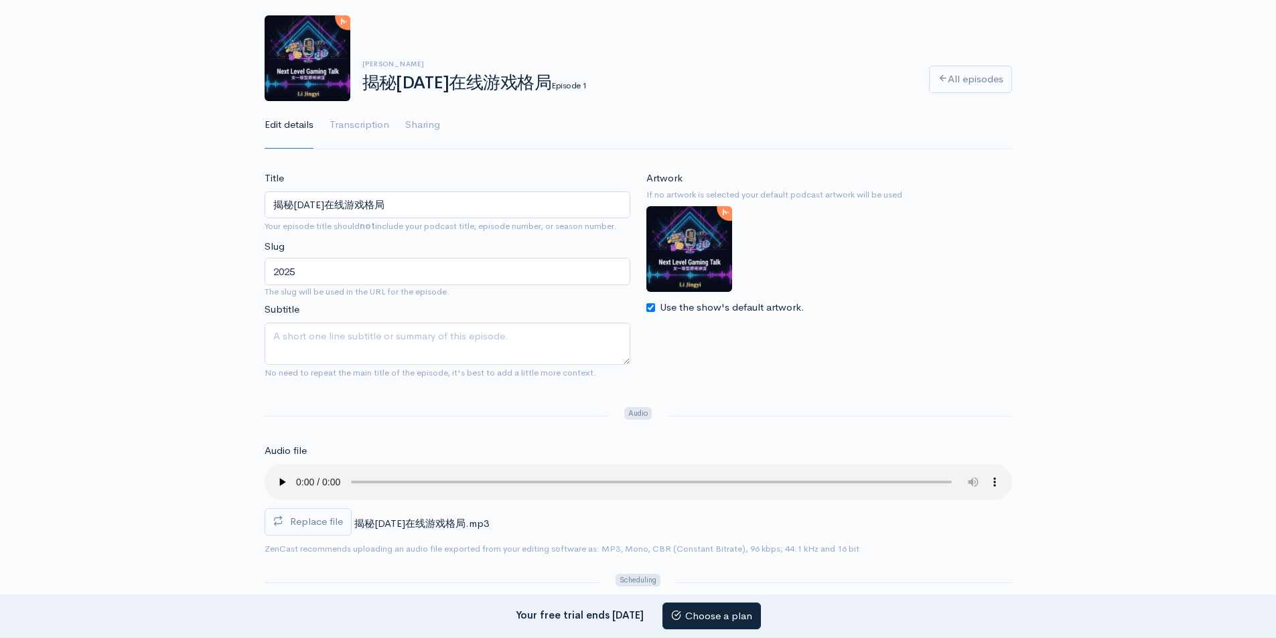
scroll to position [0, 0]
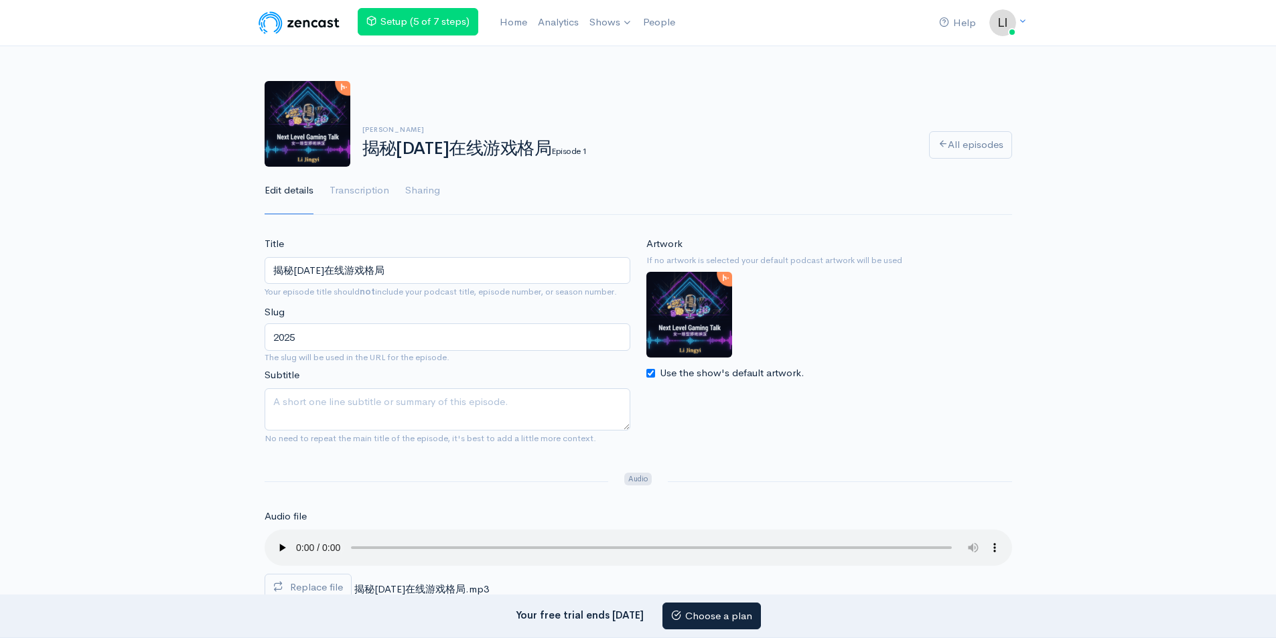
click at [296, 141] on img at bounding box center [308, 124] width 86 height 86
click at [514, 15] on link "Home" at bounding box center [513, 22] width 38 height 29
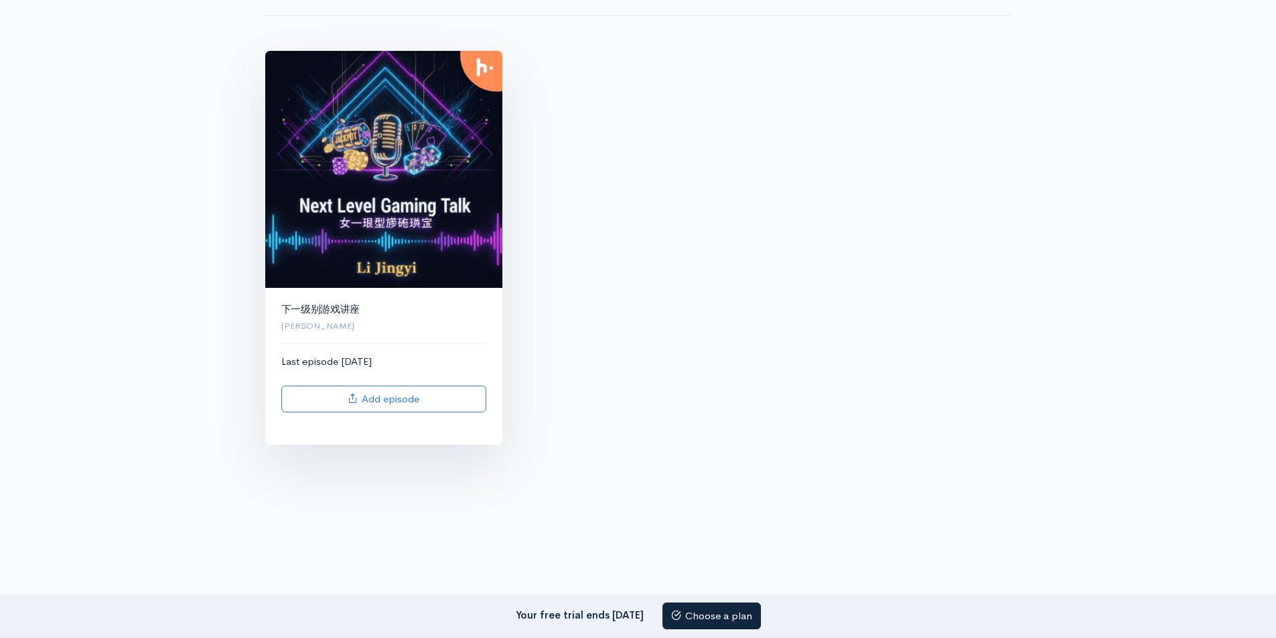
scroll to position [115, 0]
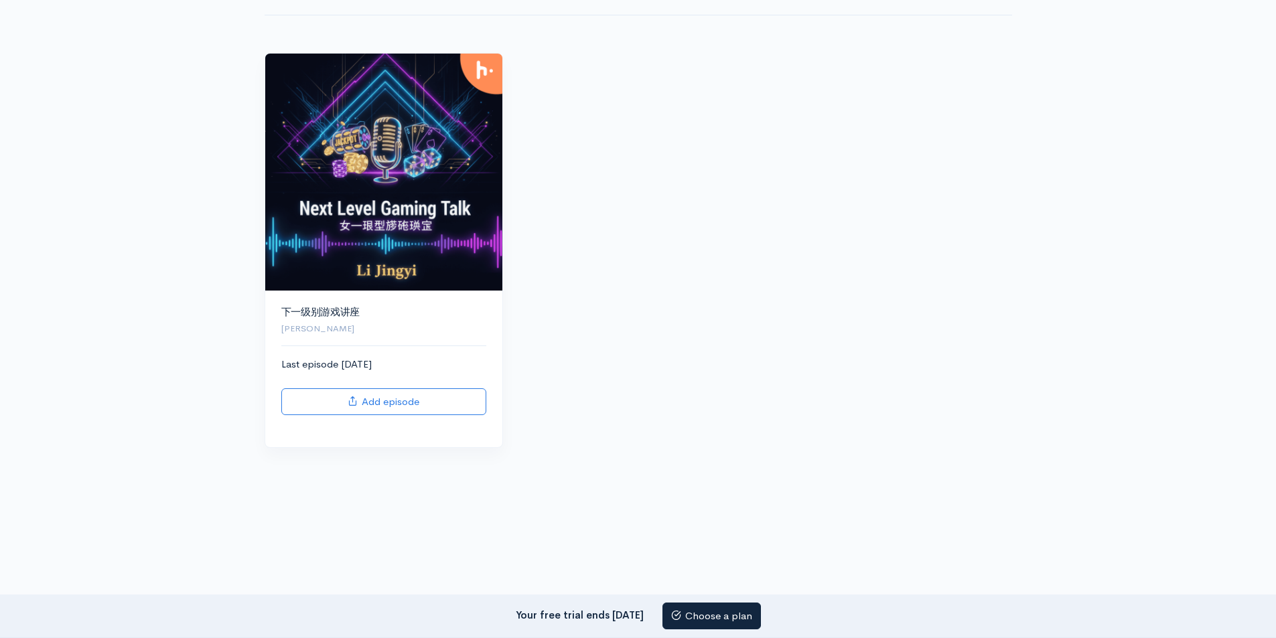
drag, startPoint x: 370, startPoint y: 260, endPoint x: 863, endPoint y: 326, distance: 497.3
click at [863, 326] on div "下一级别游戏讲座 Li Jingyi Last episode 5 days ago Add episode" at bounding box center [637, 258] width 763 height 411
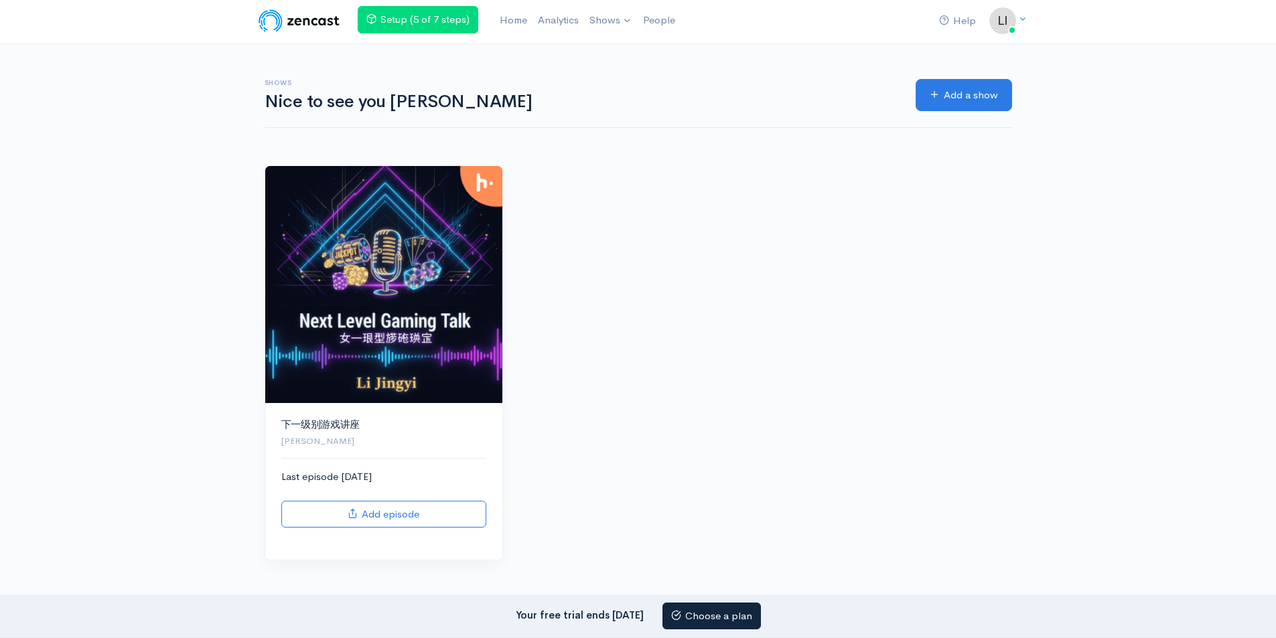
scroll to position [0, 0]
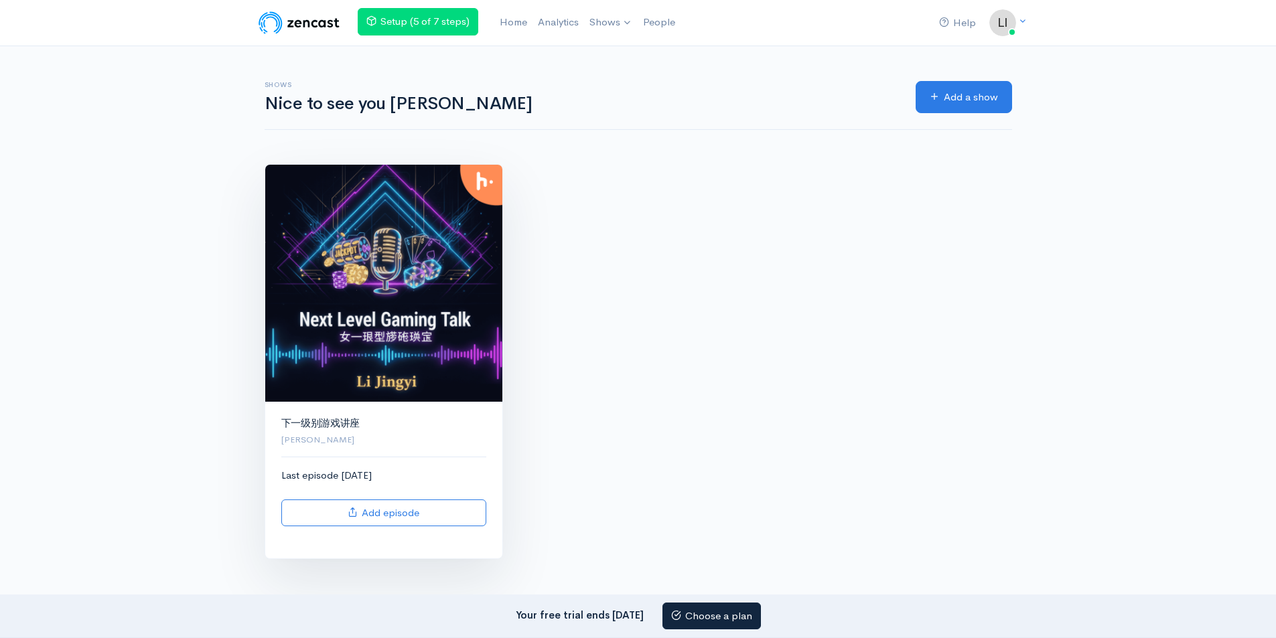
click at [360, 358] on img at bounding box center [383, 283] width 237 height 237
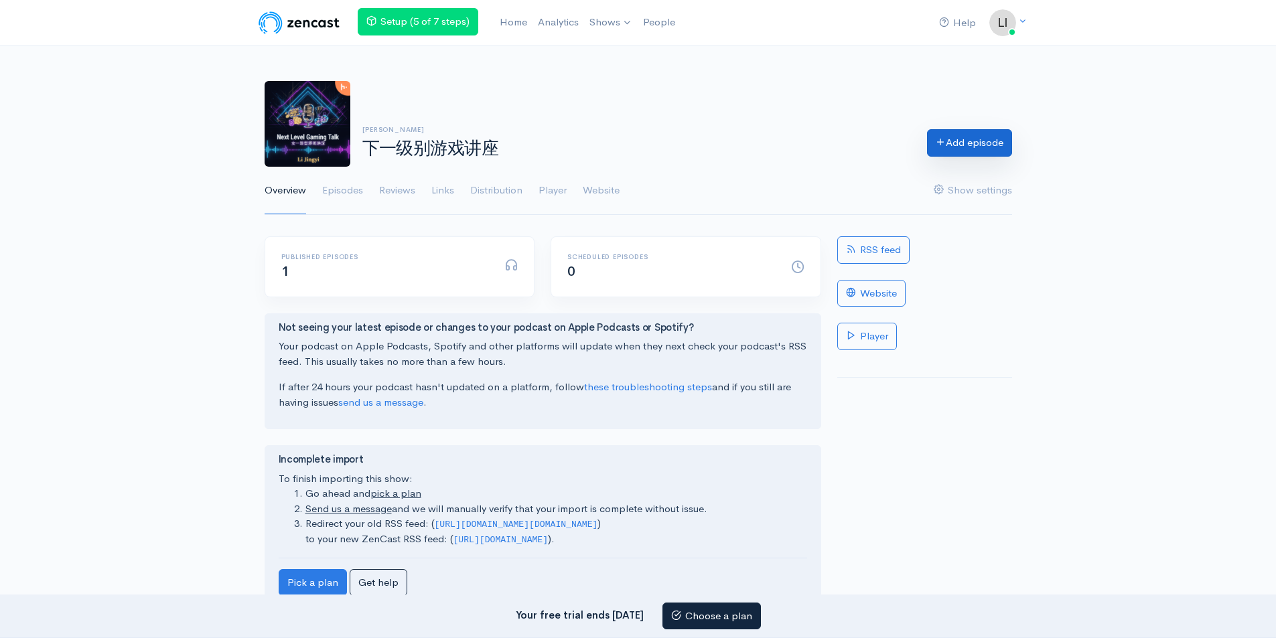
click at [960, 145] on link "Add episode" at bounding box center [969, 142] width 85 height 27
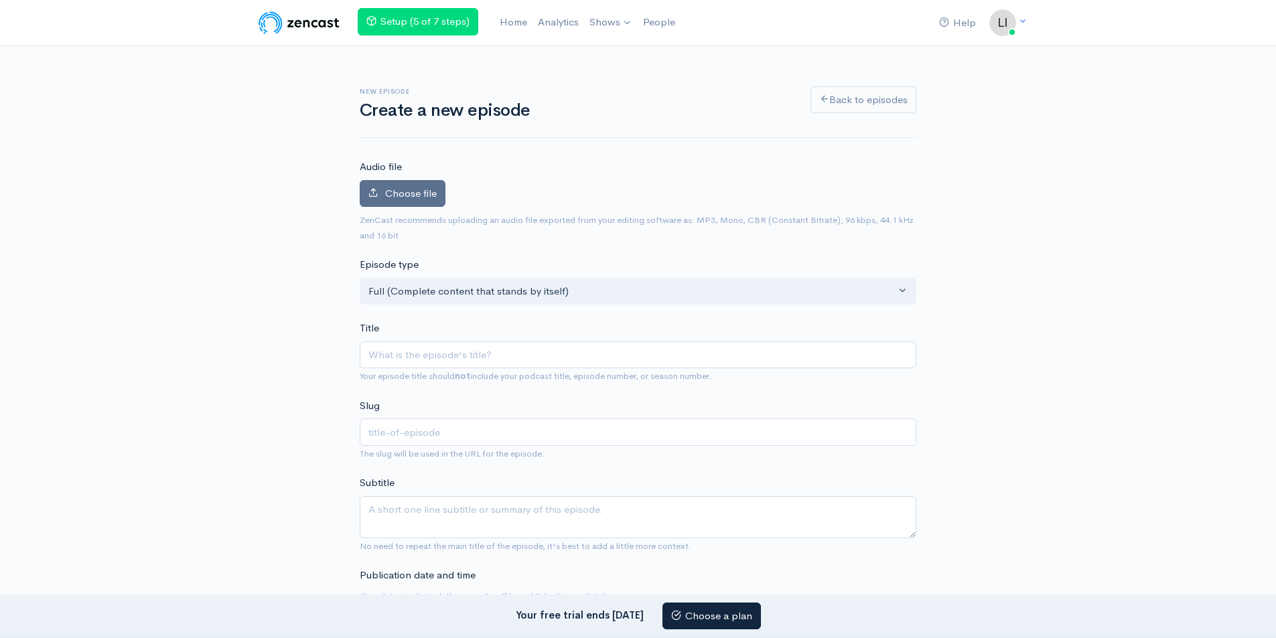
click at [379, 200] on label "Choose file" at bounding box center [403, 193] width 86 height 27
click at [0, 0] on input "Choose file" at bounding box center [0, 0] width 0 height 0
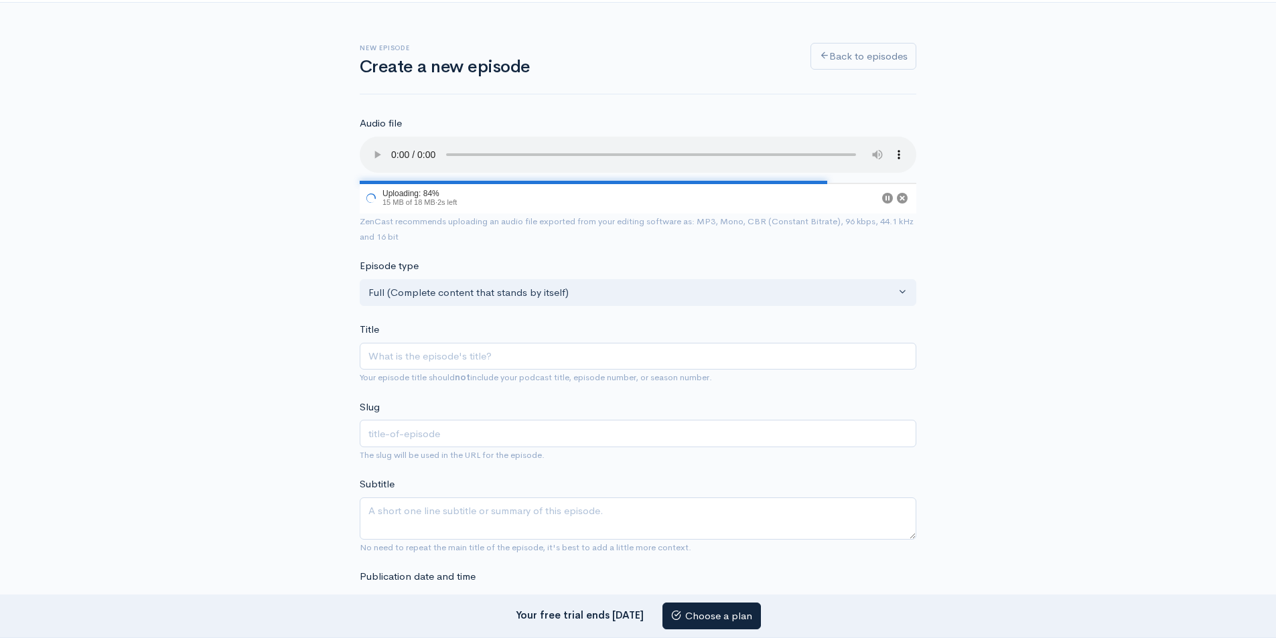
scroll to position [134, 0]
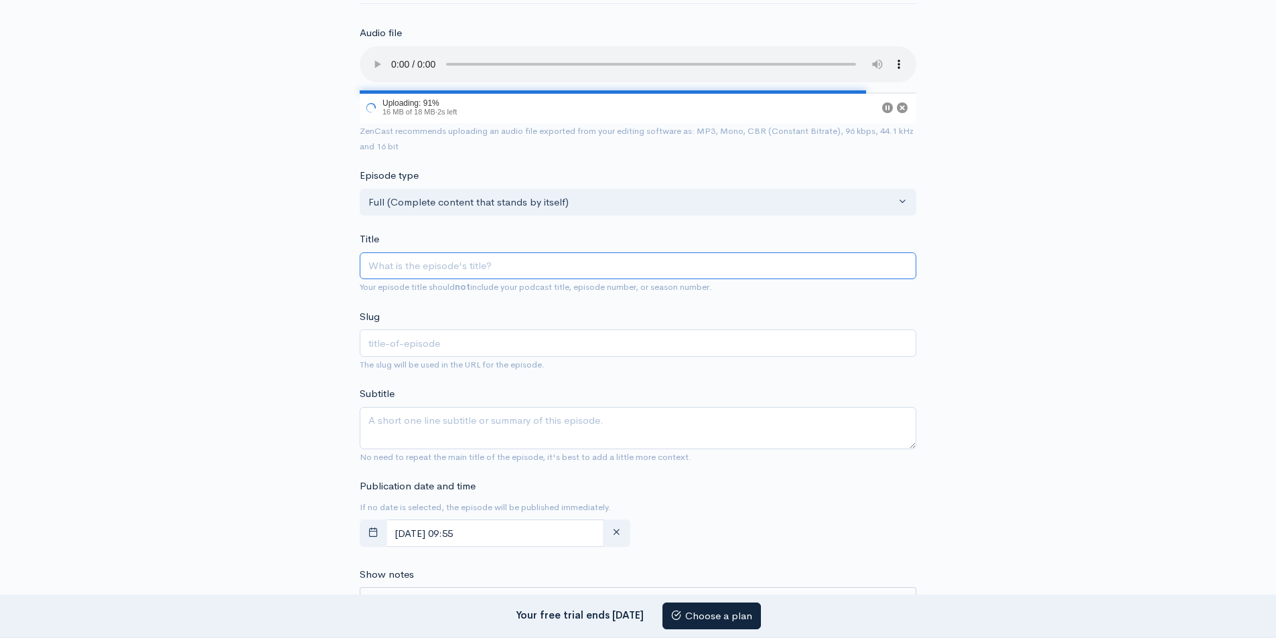
paste input "揭秘[DATE]在线游戏格局"
click at [409, 269] on input "Title" at bounding box center [638, 265] width 557 height 27
type input "揭秘[DATE]在线游戏格局"
type input "2025"
type input "揭秘[DATE]在线游戏格局"
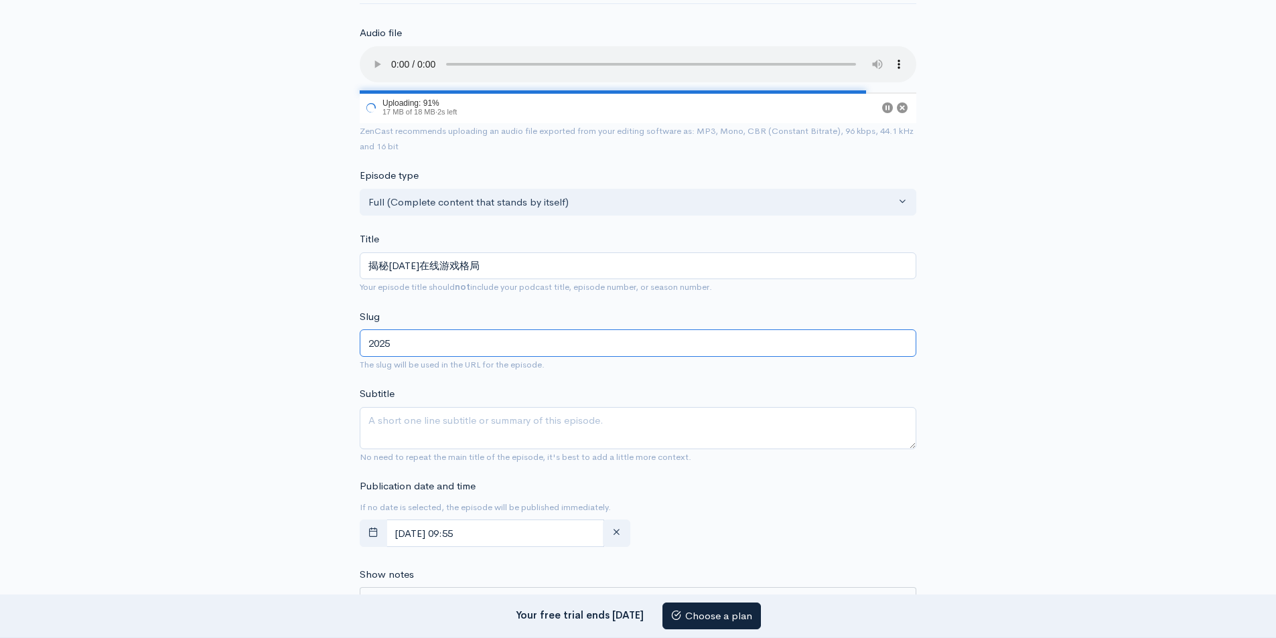
click at [448, 338] on input "2025" at bounding box center [638, 342] width 557 height 27
click at [449, 342] on input "2025" at bounding box center [638, 342] width 557 height 27
paste input "Unmasking Online Gaming Landscape"
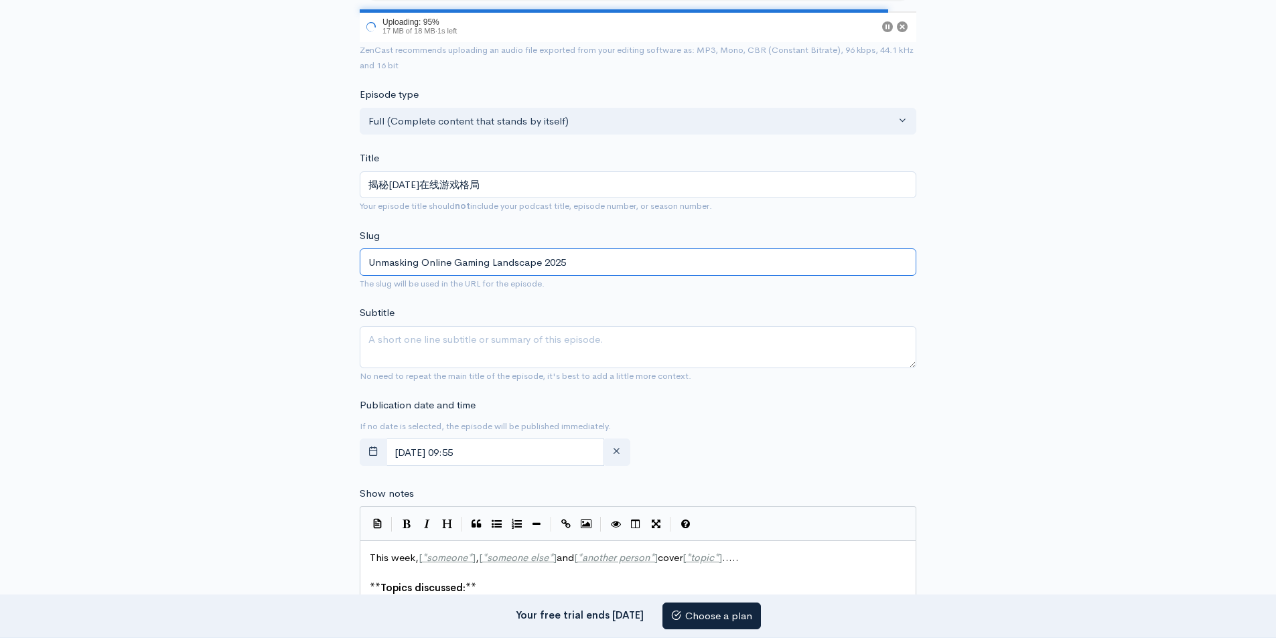
scroll to position [268, 0]
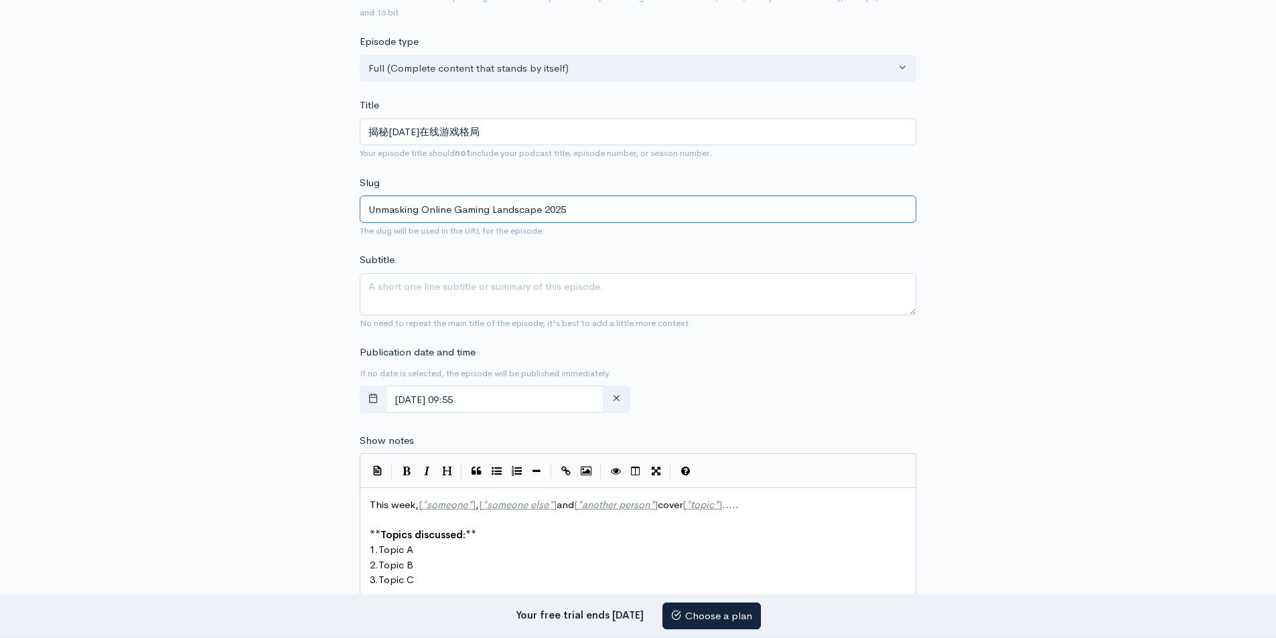
type input "Unmasking Online Gaming Landscape 2025"
drag, startPoint x: 482, startPoint y: 287, endPoint x: 475, endPoint y: 301, distance: 14.7
click at [481, 287] on textarea "Subtitle" at bounding box center [638, 294] width 557 height 42
paste textarea "Next Level Gaming Talk"
click at [403, 281] on textarea "Next Level Gaming Talk" at bounding box center [638, 294] width 557 height 42
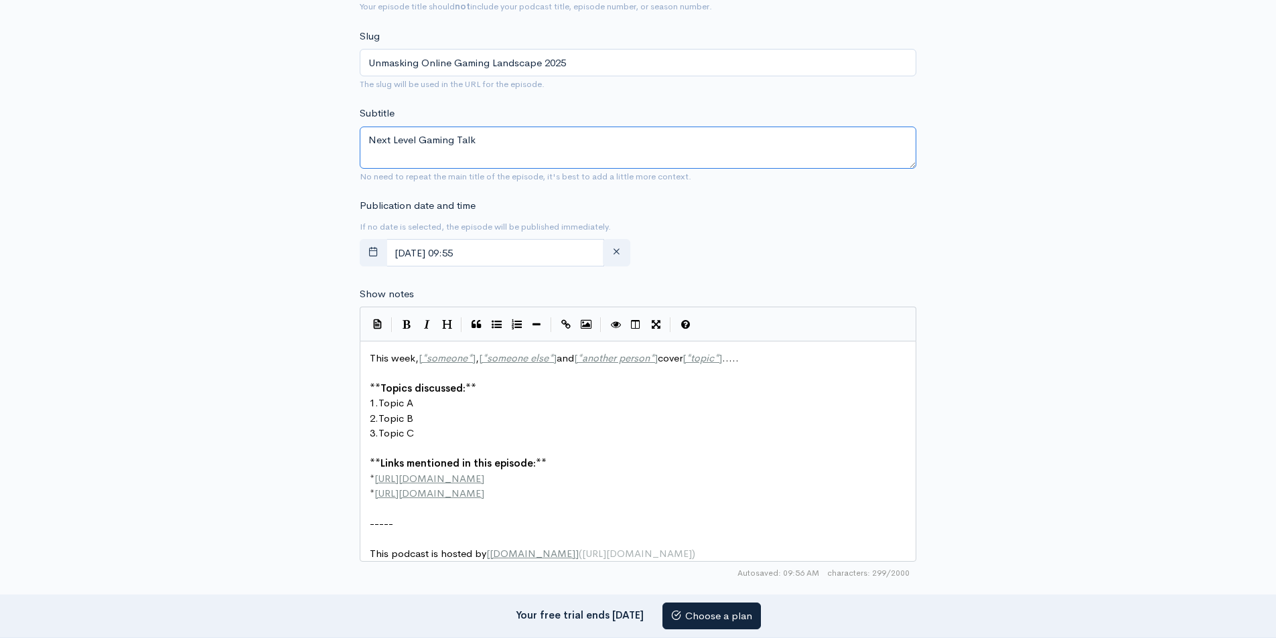
scroll to position [536, 0]
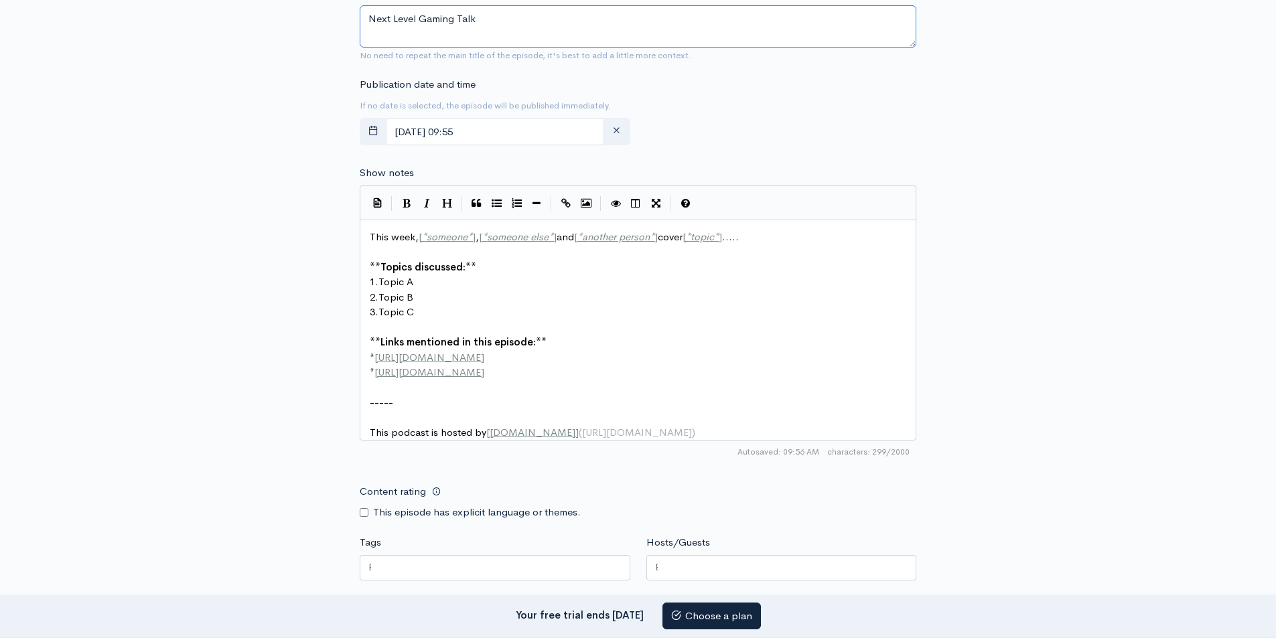
type textarea "Next Level Gaming Talk"
click at [535, 392] on pre "​" at bounding box center [643, 387] width 552 height 15
type textarea "This week, [*someone*], [*someone else*] and [*another person*] cover [*topic*]…"
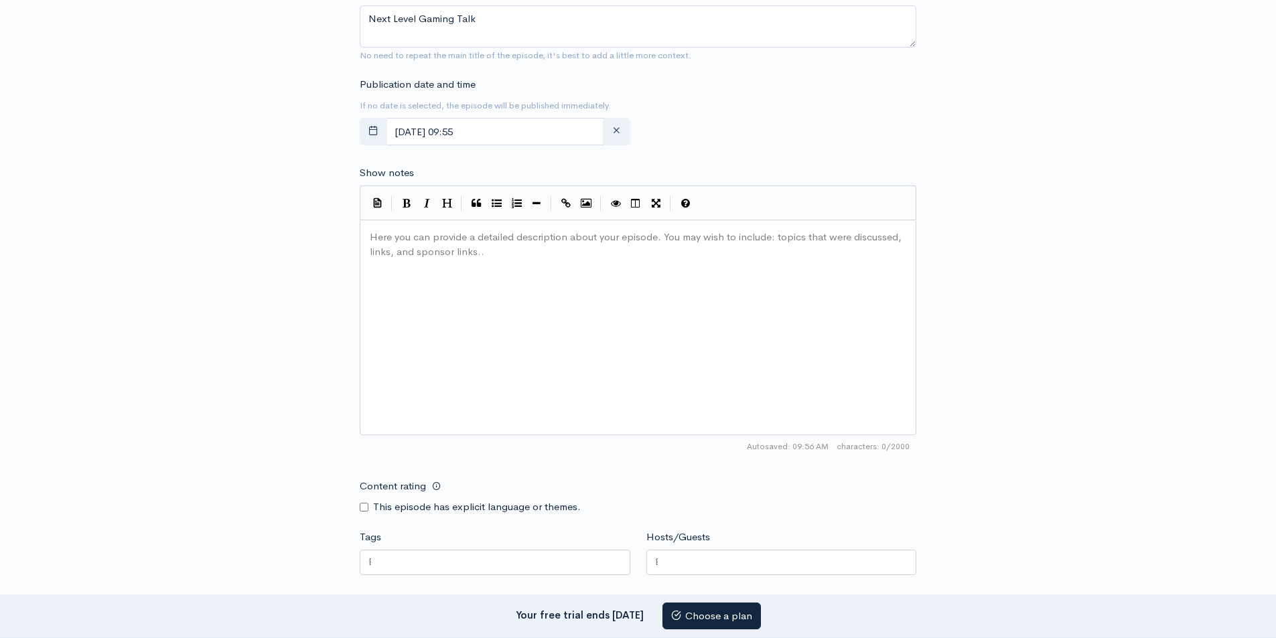
scroll to position [534, 0]
click at [404, 263] on div "Here you can provide a detailed description about your episode. You may wish to…" at bounding box center [654, 344] width 575 height 234
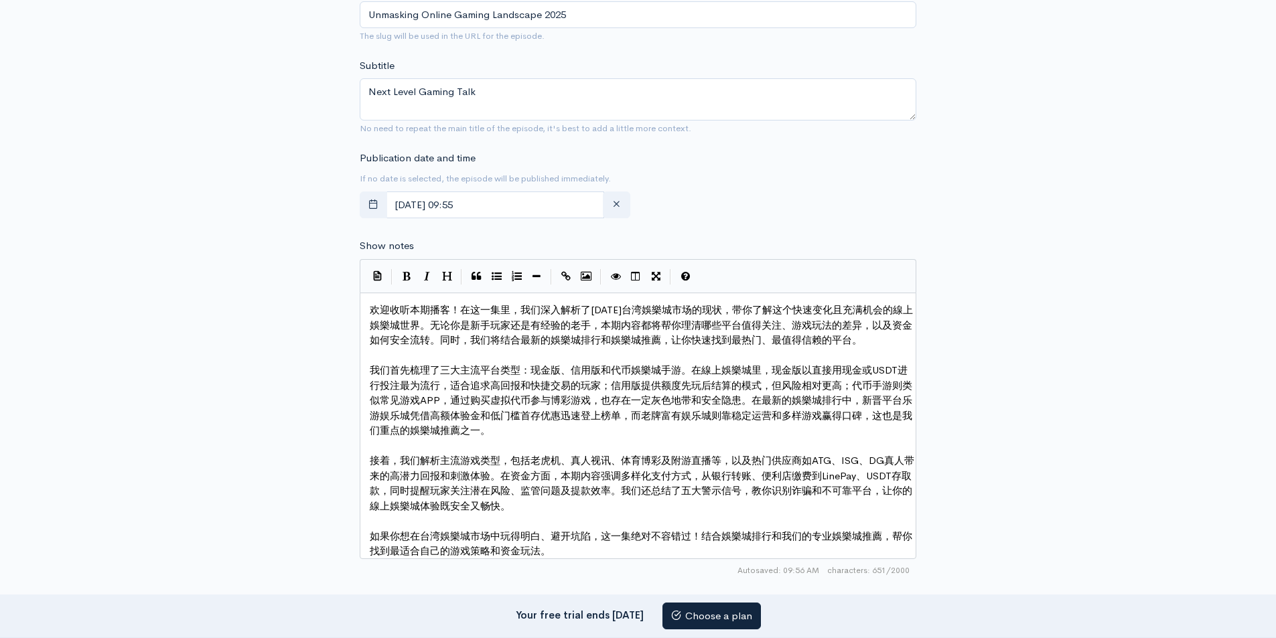
scroll to position [433, 0]
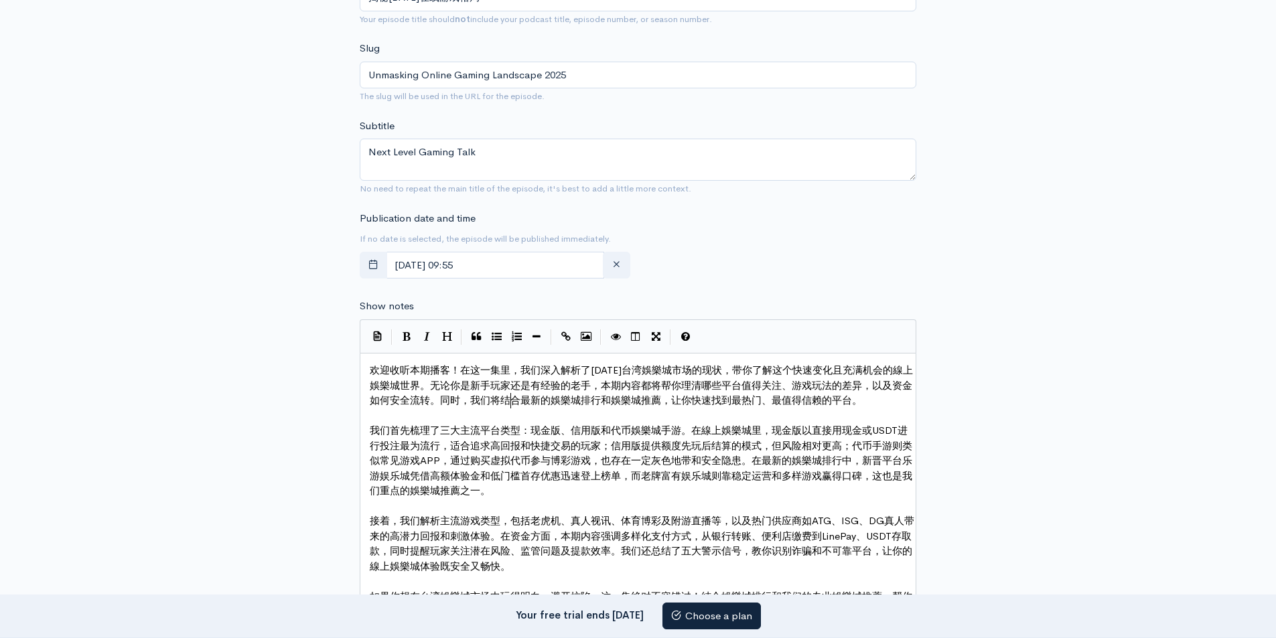
click at [515, 398] on span "欢迎收听本期播客！在这一集里，我们深入解析了2025年台湾娛樂城市场的现状，带你了解这个快速变化且充满机会的線上娛樂城世界。无论你是新手玩家还是有经验的老手，…" at bounding box center [641, 385] width 543 height 43
type textarea "娛樂城"
drag, startPoint x: 644, startPoint y: 369, endPoint x: 675, endPoint y: 367, distance: 30.9
click at [570, 334] on icon "Create Link" at bounding box center [565, 337] width 9 height 10
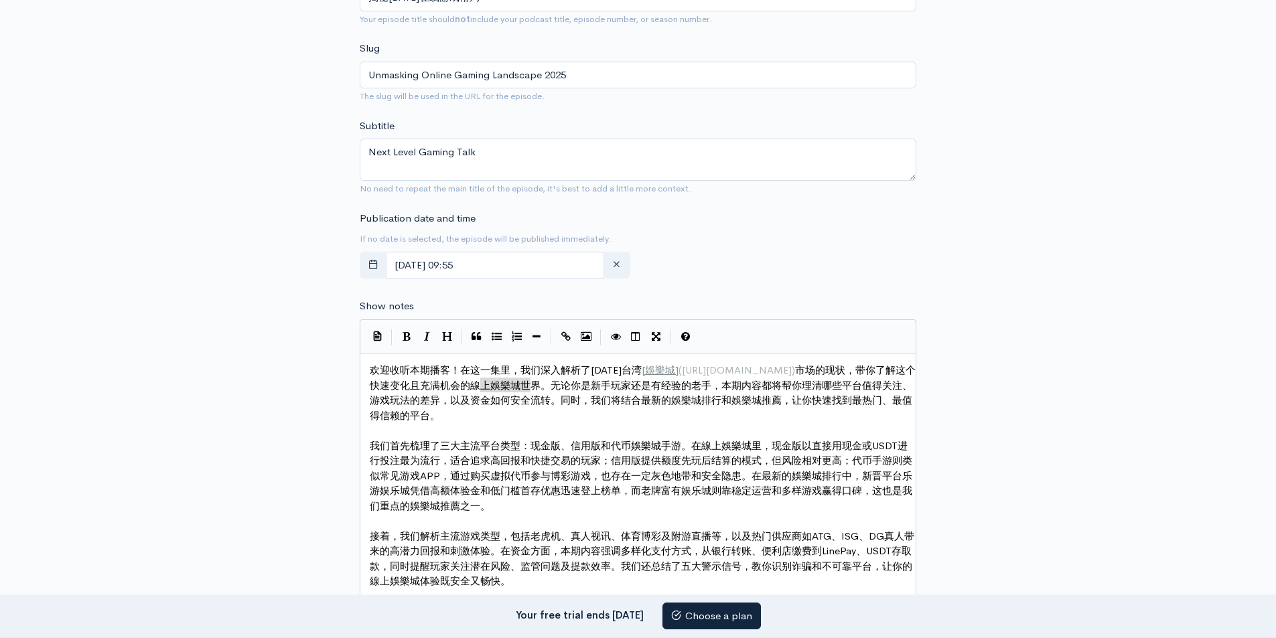
type textarea "線上娛樂城世"
drag, startPoint x: 482, startPoint y: 383, endPoint x: 538, endPoint y: 385, distance: 56.3
click at [564, 338] on icon "Create Link" at bounding box center [565, 337] width 9 height 10
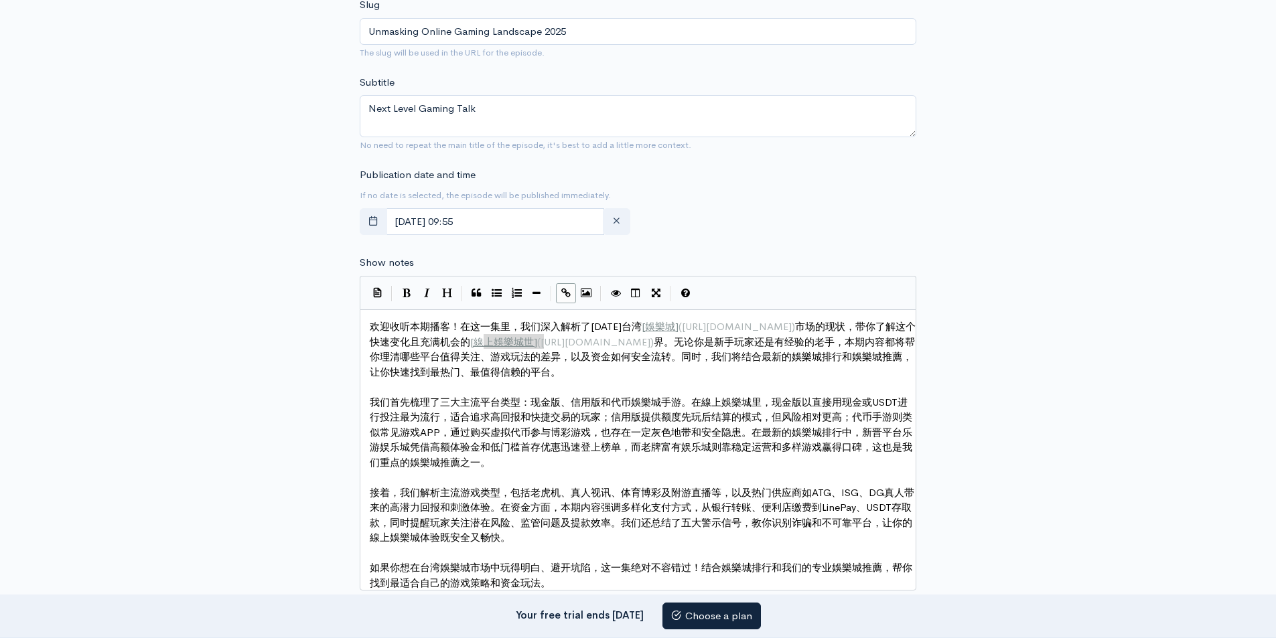
scroll to position [500, 0]
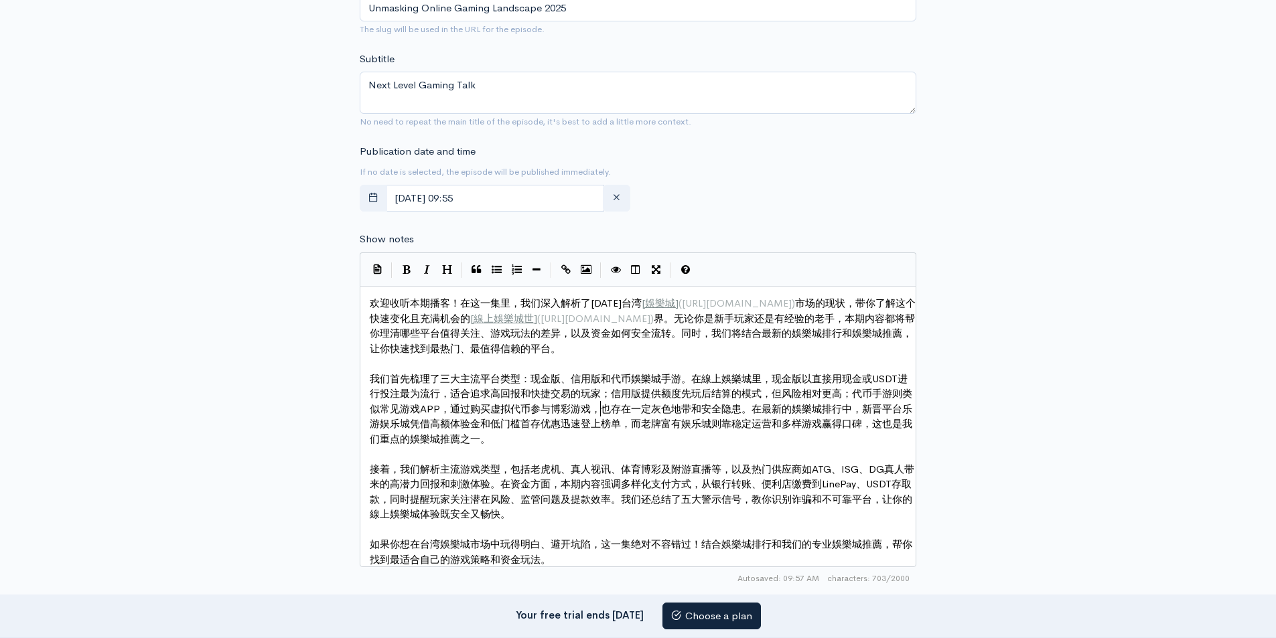
click at [595, 403] on span "我们首先梳理了三大主流平台类型：现金版、信用版和代币娛樂城手游。在線上娛樂城里，现金版以直接用现金或USDT进行投注最为流行，适合追求高回报和快捷交易的玩家；…" at bounding box center [641, 408] width 542 height 73
type textarea "娛樂城排行"
drag, startPoint x: 813, startPoint y: 409, endPoint x: 857, endPoint y: 409, distance: 44.2
drag, startPoint x: 566, startPoint y: 273, endPoint x: 698, endPoint y: 104, distance: 213.7
click at [566, 273] on icon "Create Link" at bounding box center [565, 270] width 9 height 10
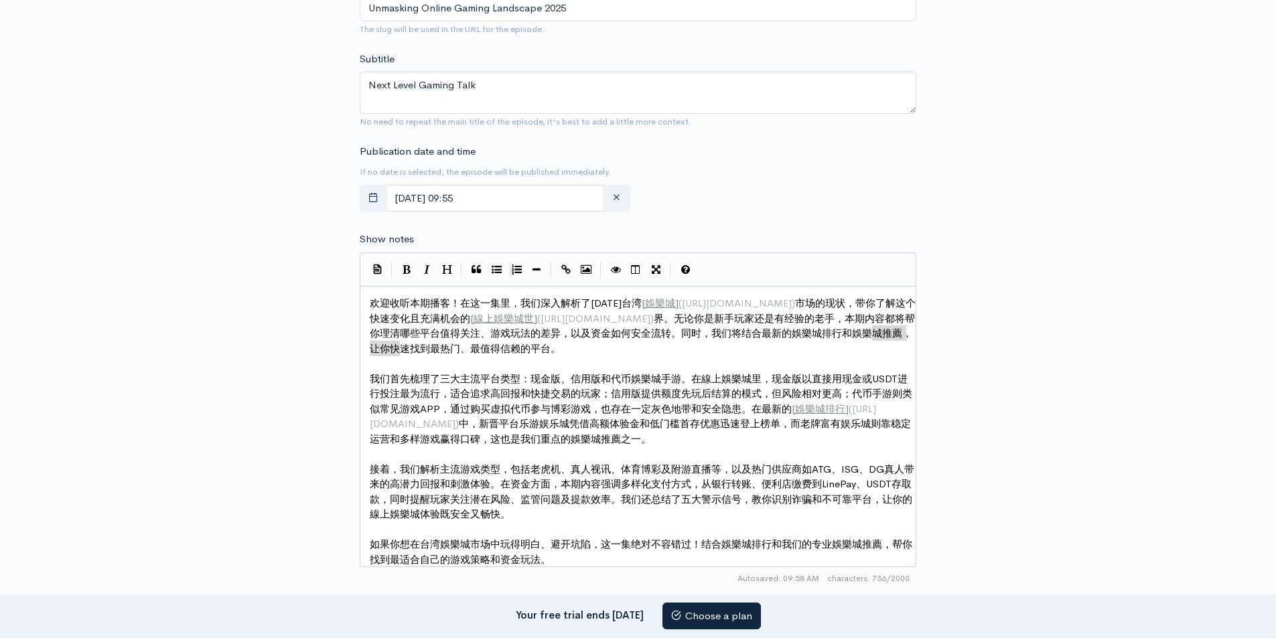
type textarea "娛樂城推薦"
drag, startPoint x: 874, startPoint y: 332, endPoint x: 394, endPoint y: 345, distance: 480.4
click at [566, 269] on icon "Create Link" at bounding box center [565, 270] width 9 height 10
click at [753, 204] on div "Publication date and time If no date is selected, the episode will be published…" at bounding box center [638, 181] width 573 height 74
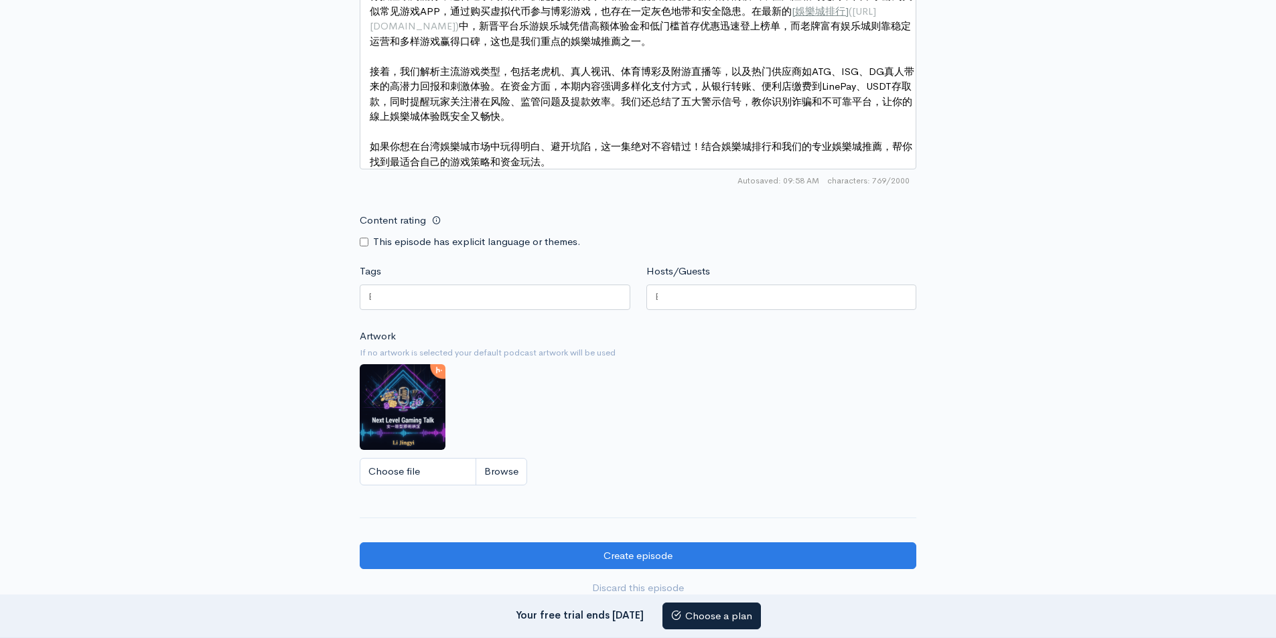
scroll to position [901, 0]
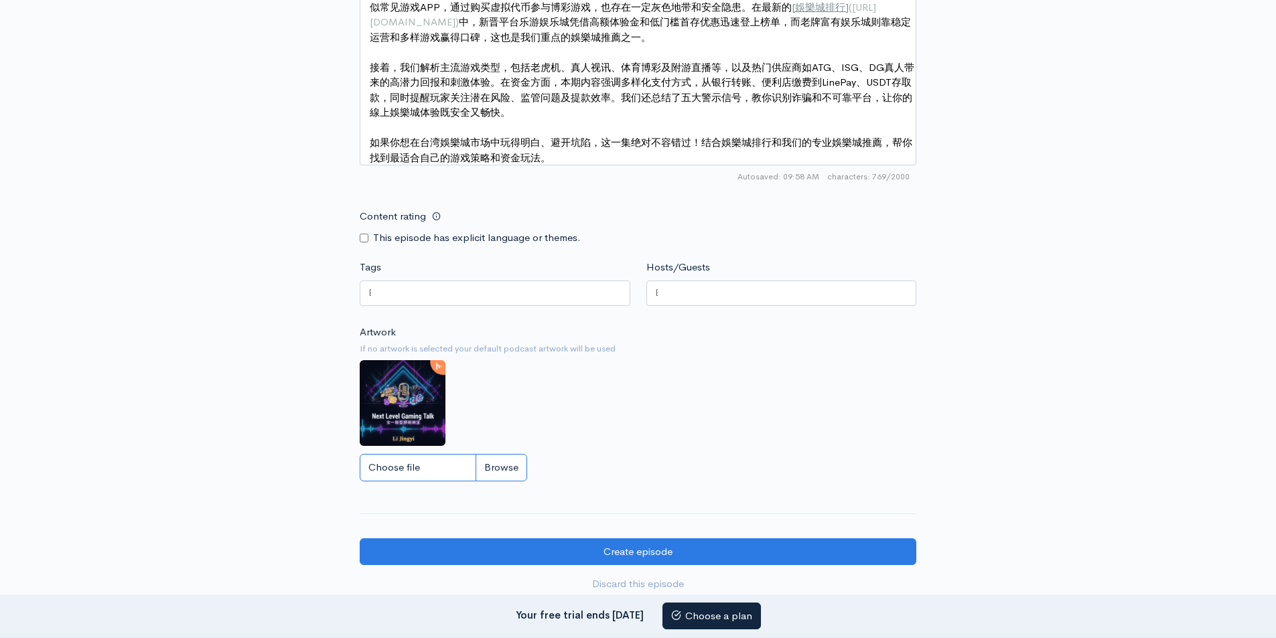
click at [416, 479] on input "Choose file" at bounding box center [443, 467] width 167 height 27
type input "C:\fakepath\揭秘2025年在线游戏格局.jpeg"
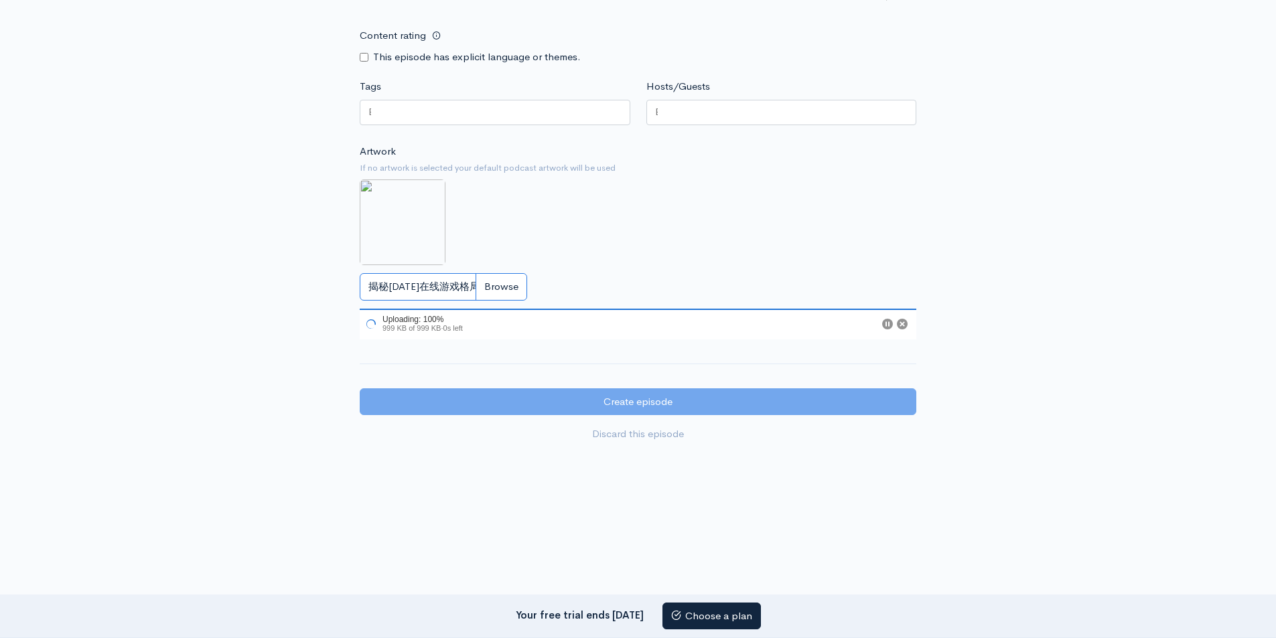
scroll to position [1092, 0]
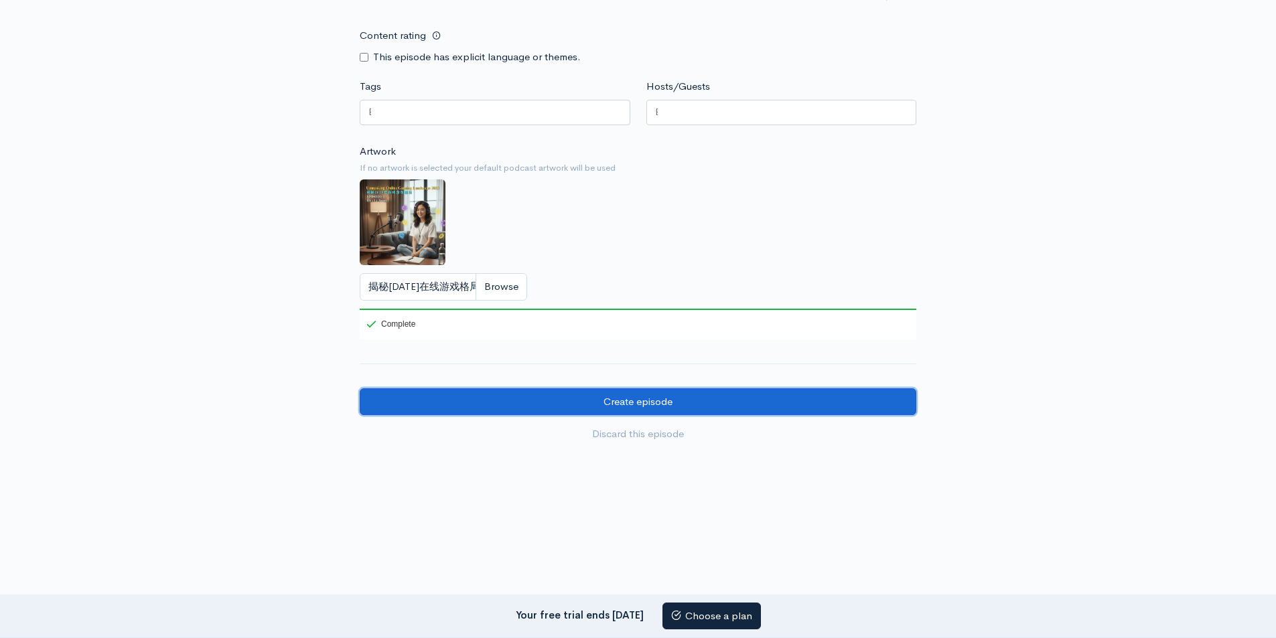
click at [650, 398] on input "Create episode" at bounding box center [638, 401] width 557 height 27
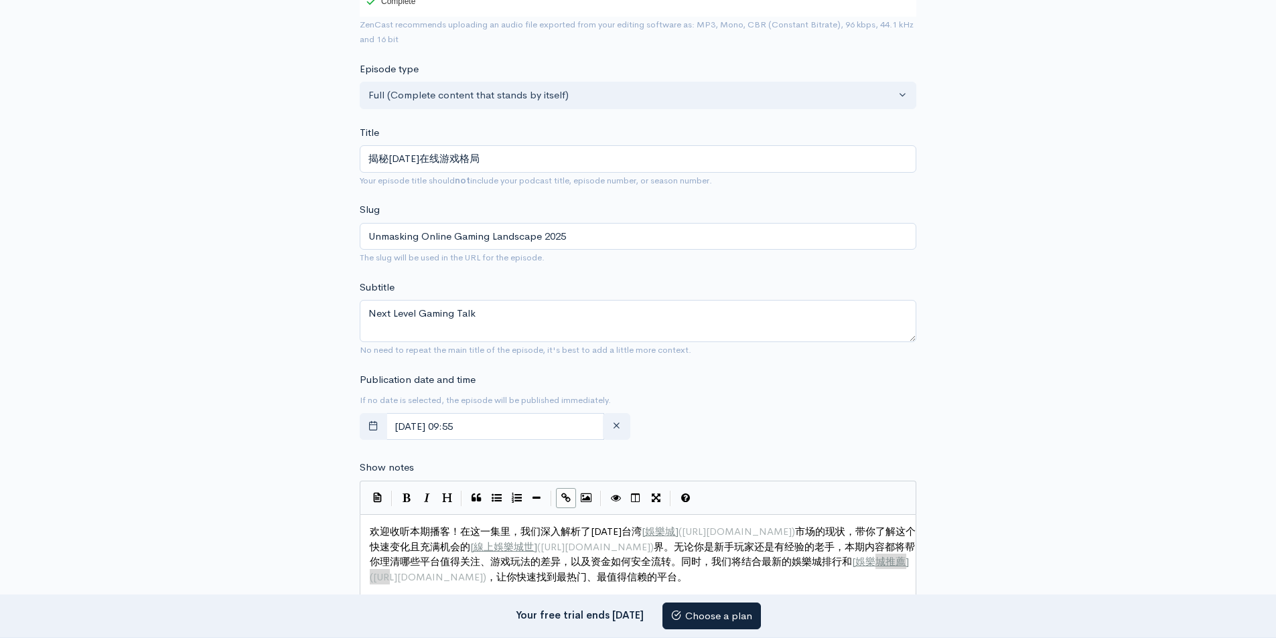
scroll to position [21, 0]
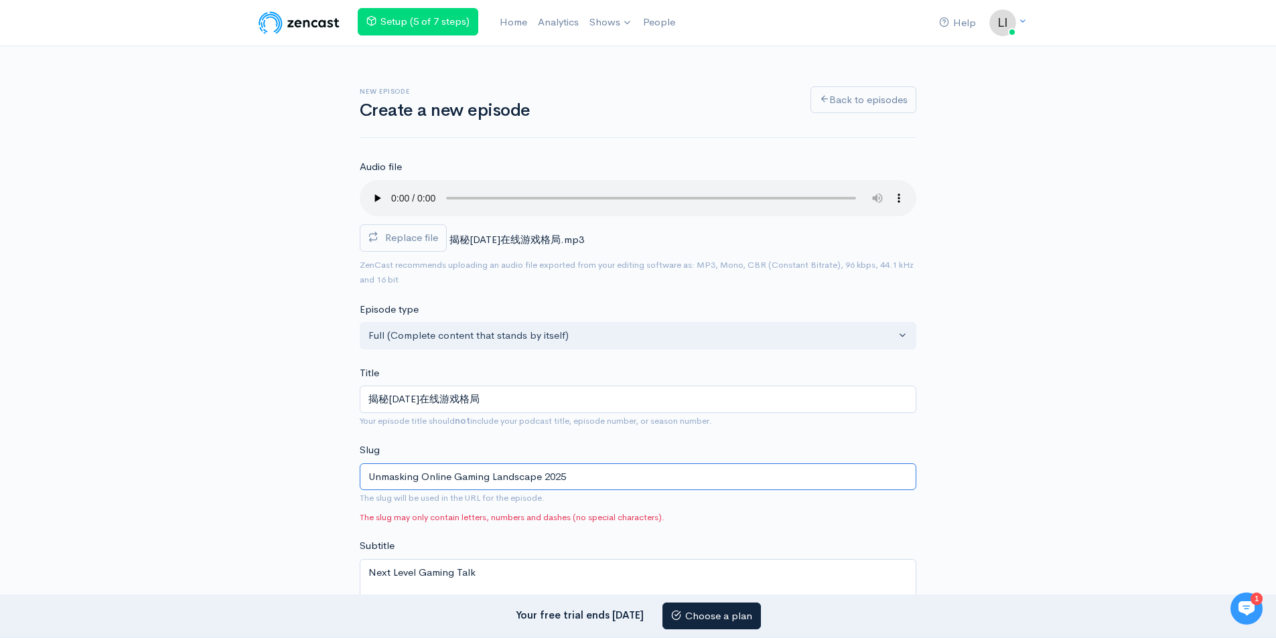
click at [368, 474] on input "Unmasking Online Gaming Landscape 2025" at bounding box center [638, 476] width 557 height 27
click at [374, 475] on input "Unmasking Online Gaming Landscape 2025" at bounding box center [638, 476] width 557 height 27
click at [429, 477] on input "unmasking Online Gaming Landscape 2025" at bounding box center [638, 476] width 557 height 27
click at [457, 479] on input "unmasking-online Gaming Landscape 2025" at bounding box center [638, 476] width 557 height 27
click at [496, 480] on input "unmasking-online-gaming Landscape 2025" at bounding box center [638, 476] width 557 height 27
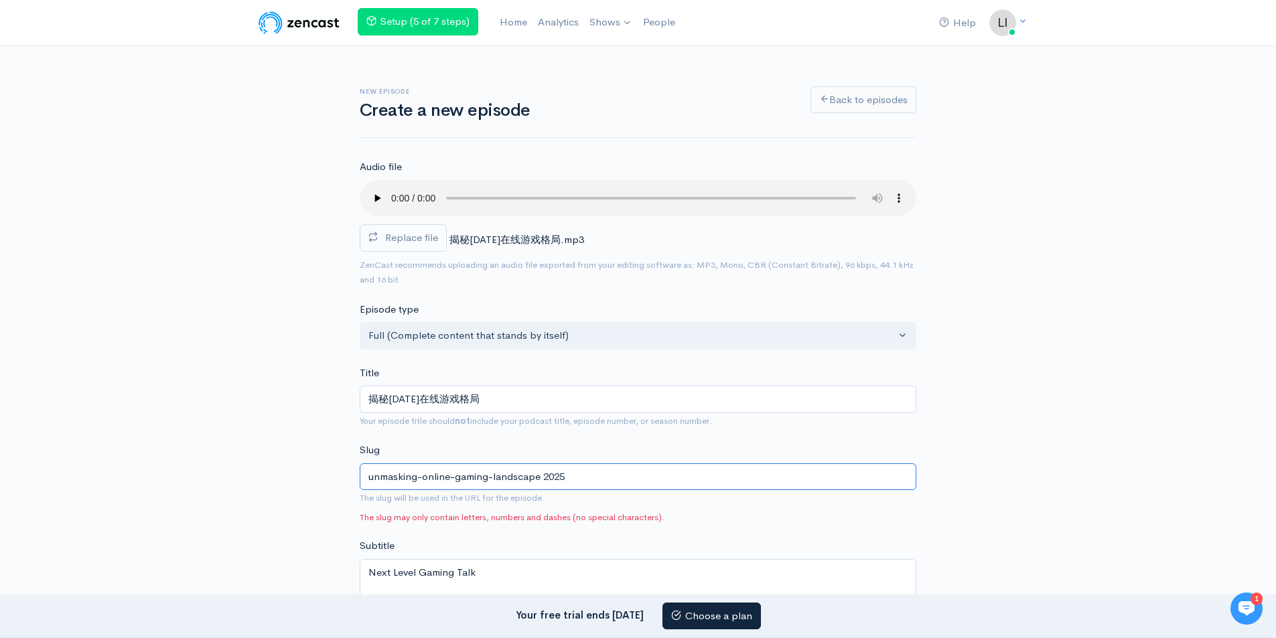
click at [544, 474] on input "unmasking-online-gaming-landscape 2025" at bounding box center [638, 476] width 557 height 27
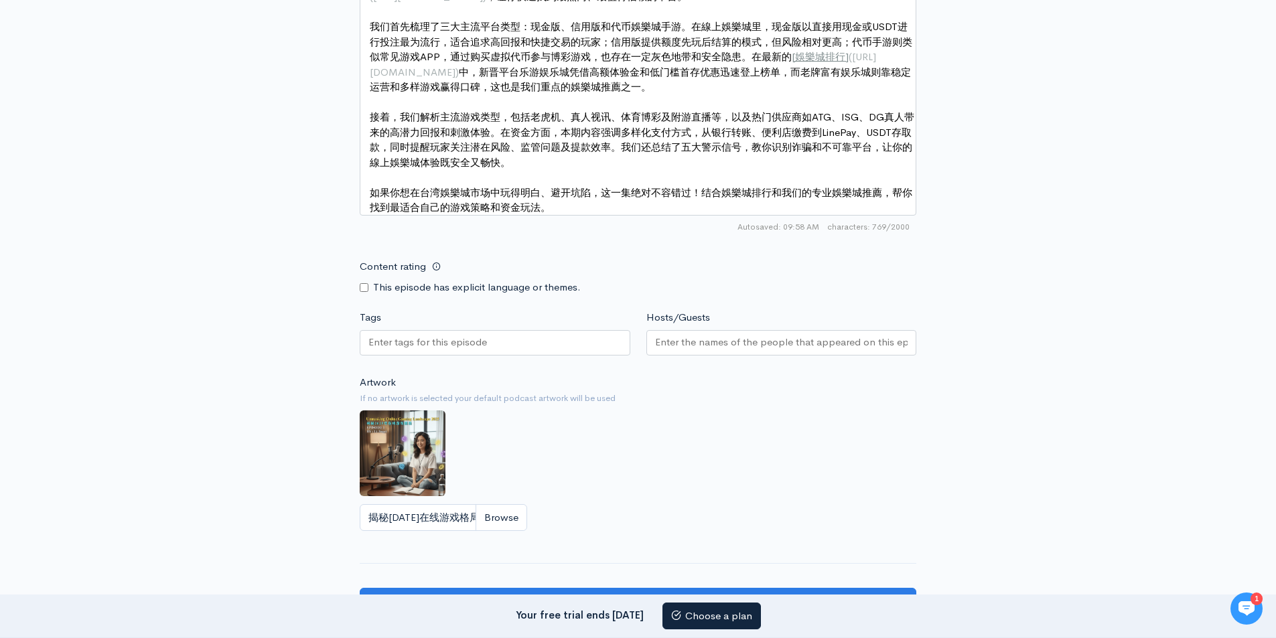
scroll to position [1049, 0]
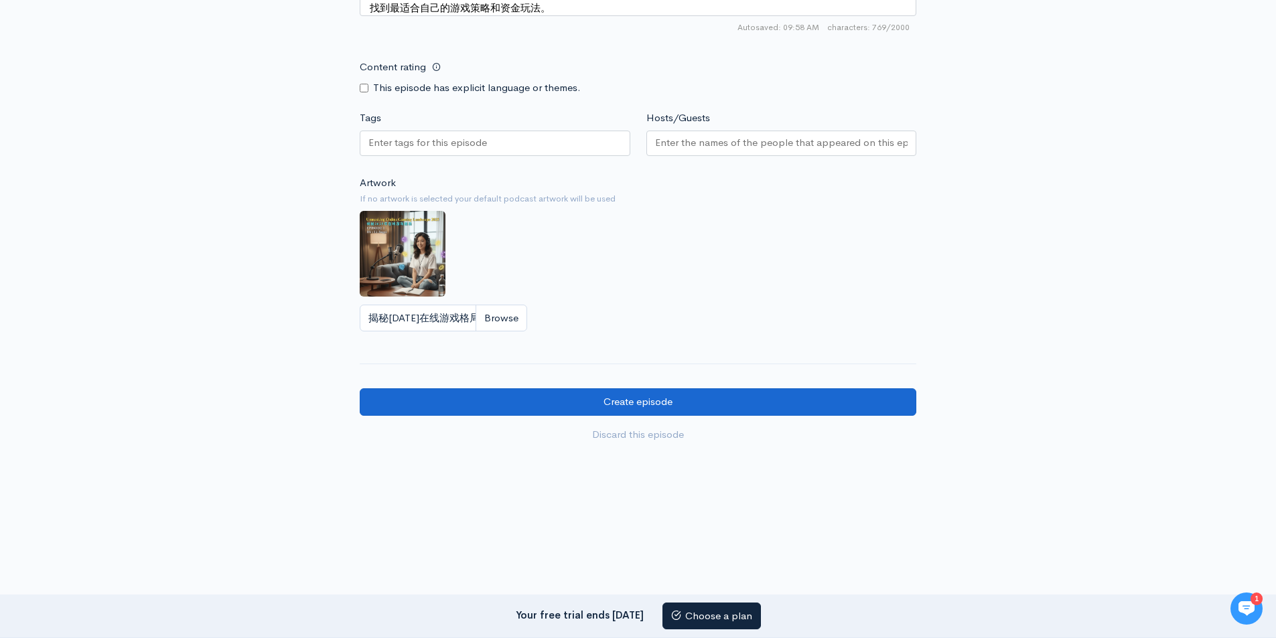
type input "unmasking-online-gaming-landscape-2025"
click at [659, 407] on input "Create episode" at bounding box center [638, 401] width 557 height 27
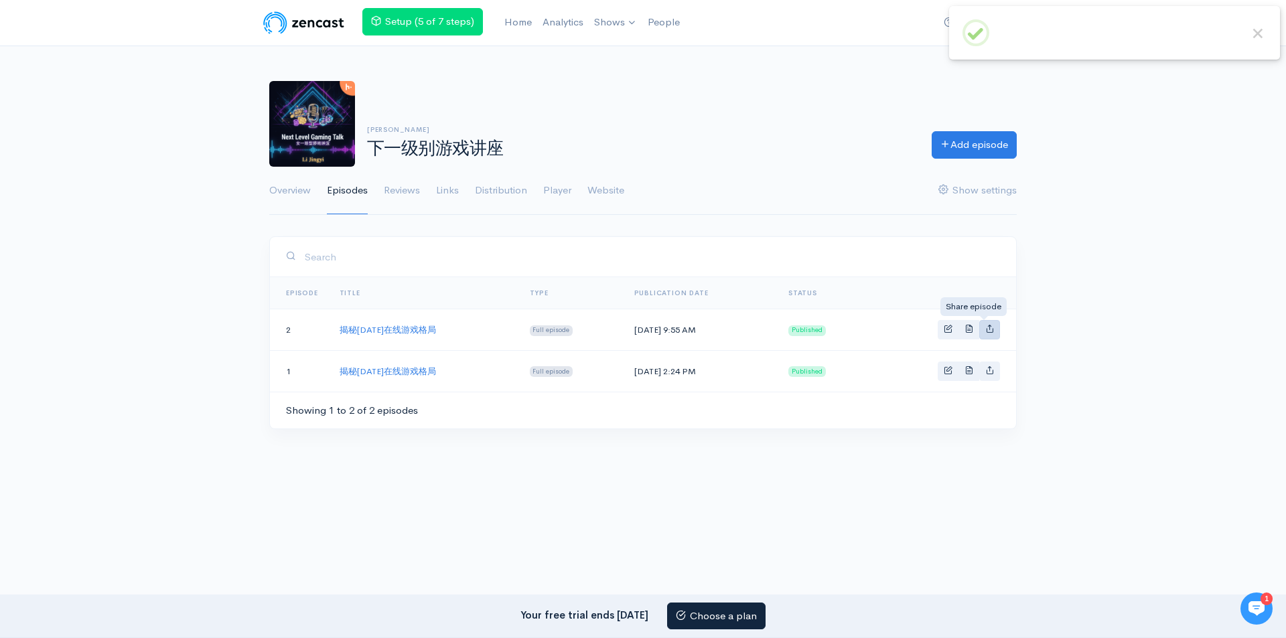
click at [988, 328] on icon "Basic example" at bounding box center [989, 328] width 9 height 9
type input "https://-4523428.zencast.website/episodes/unmasking-online-gaming-landscape-2025"
type input "[URL][DOMAIN_NAME]"
type input "<iframe src='[URL][DOMAIN_NAME]' width='100%' height='190' frameborder='0' scro…"
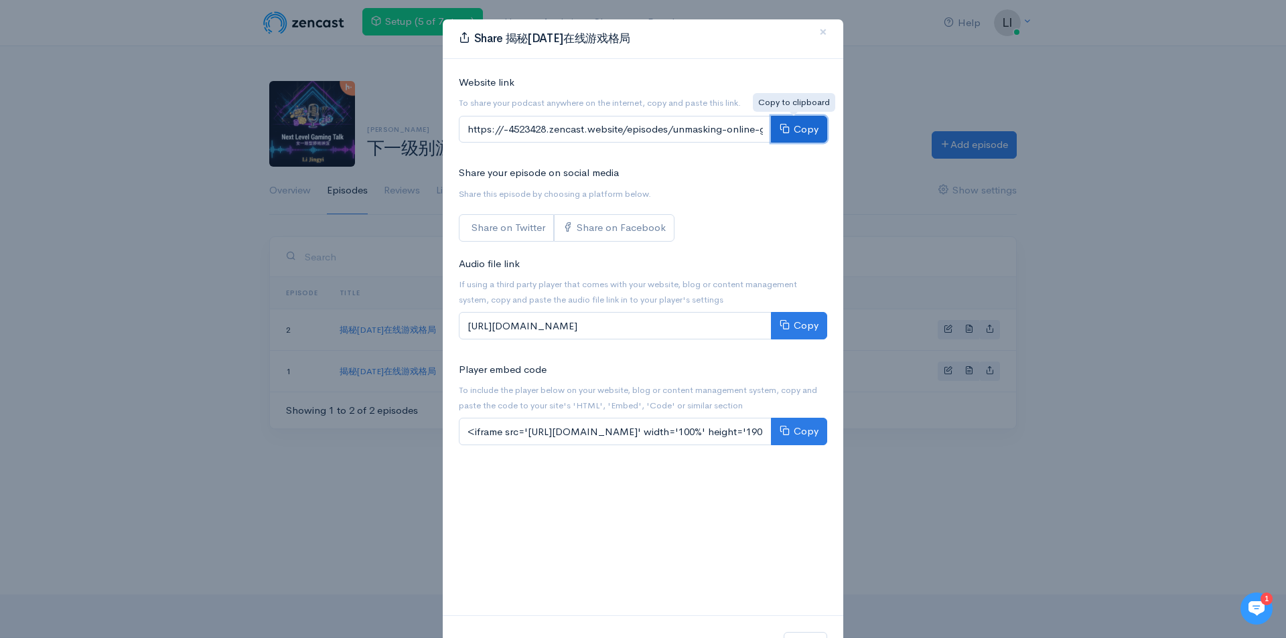
click at [798, 125] on button "Copy" at bounding box center [799, 129] width 56 height 27
click at [1136, 205] on div "Share 揭秘[DATE]在线游戏格局 × Website link To share your podcast anywhere on the inter…" at bounding box center [643, 319] width 1286 height 638
